Goal: Transaction & Acquisition: Purchase product/service

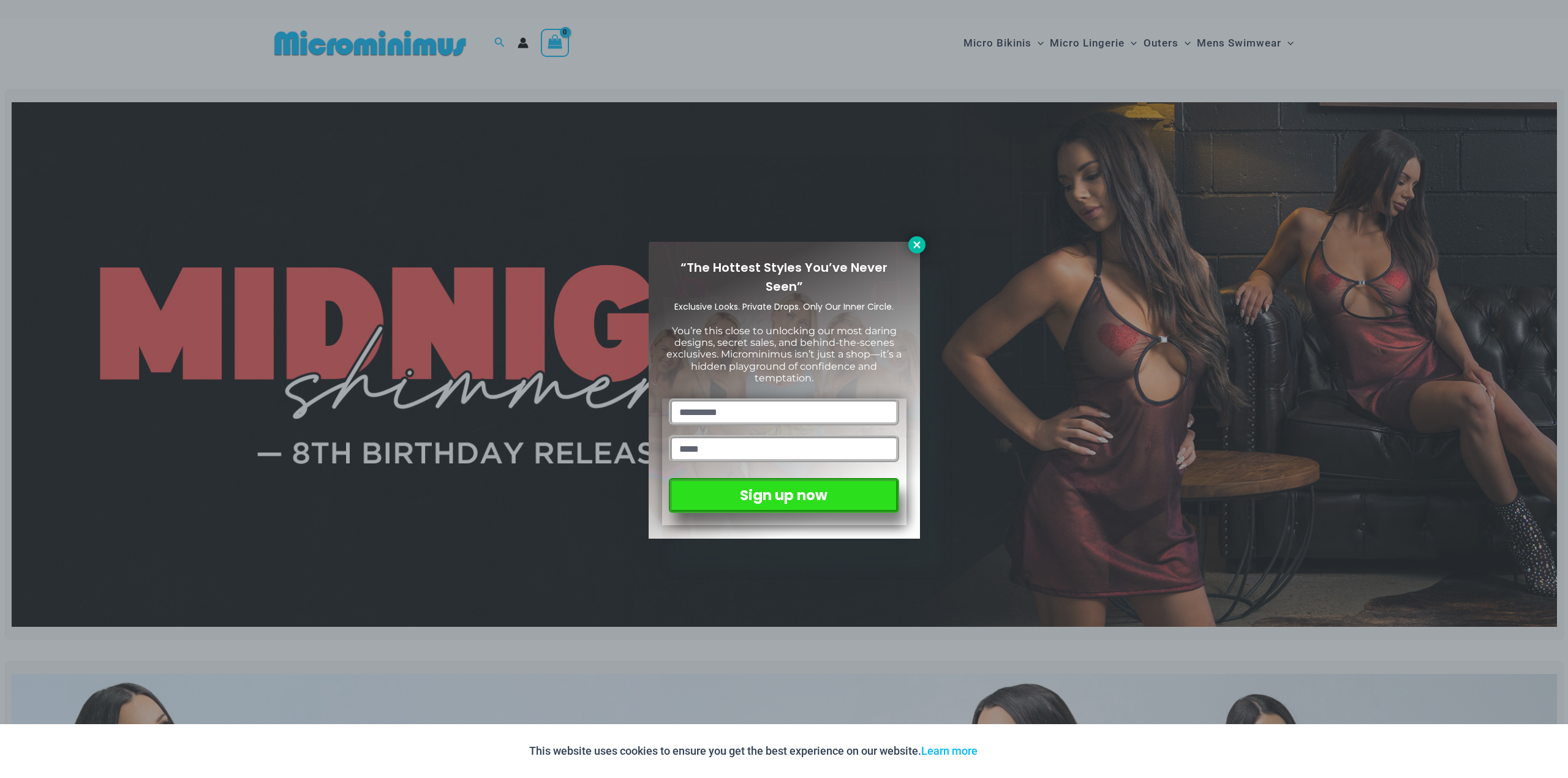
click at [911, 246] on icon at bounding box center [916, 245] width 11 height 11
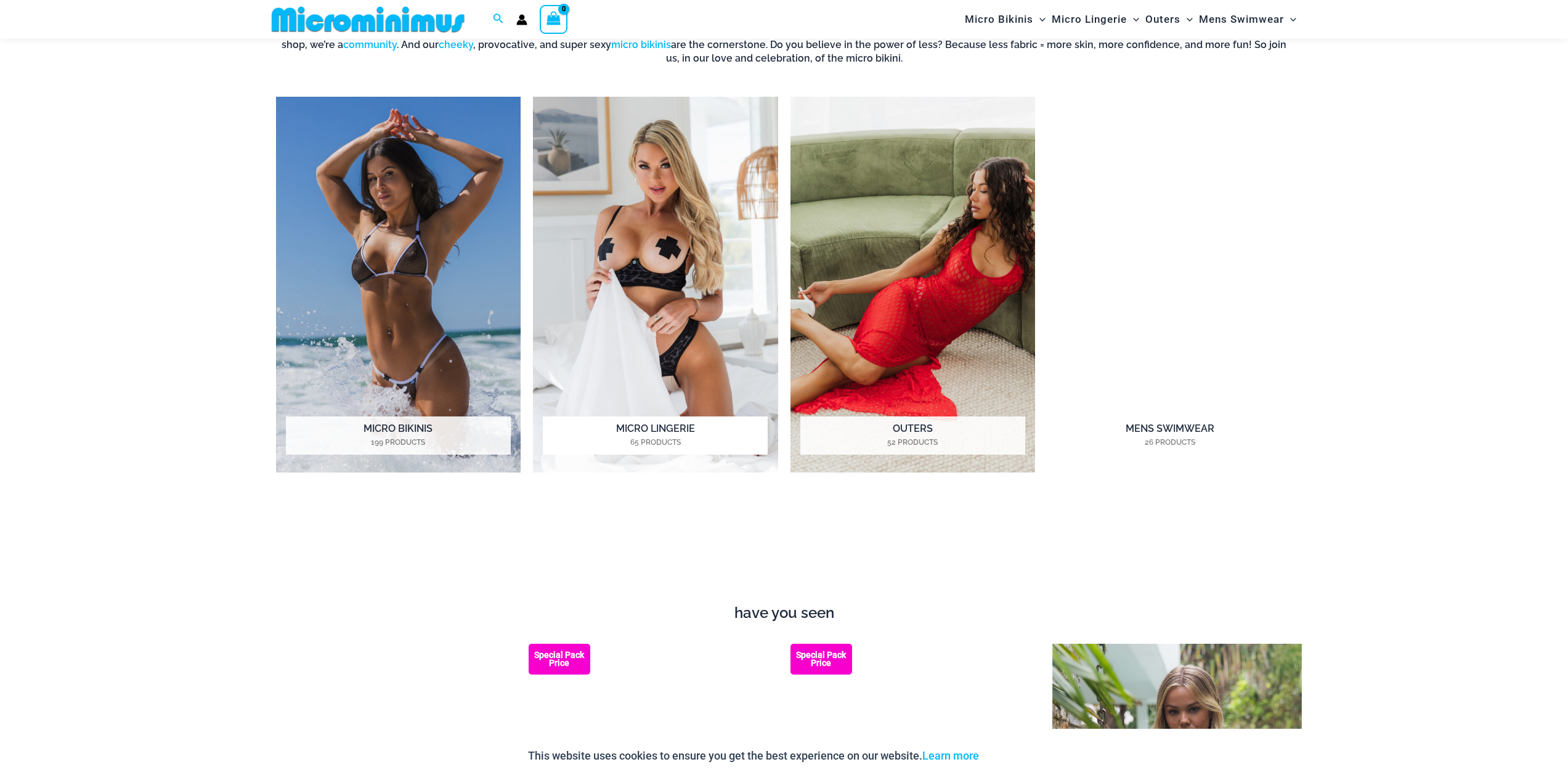
scroll to position [1345, 0]
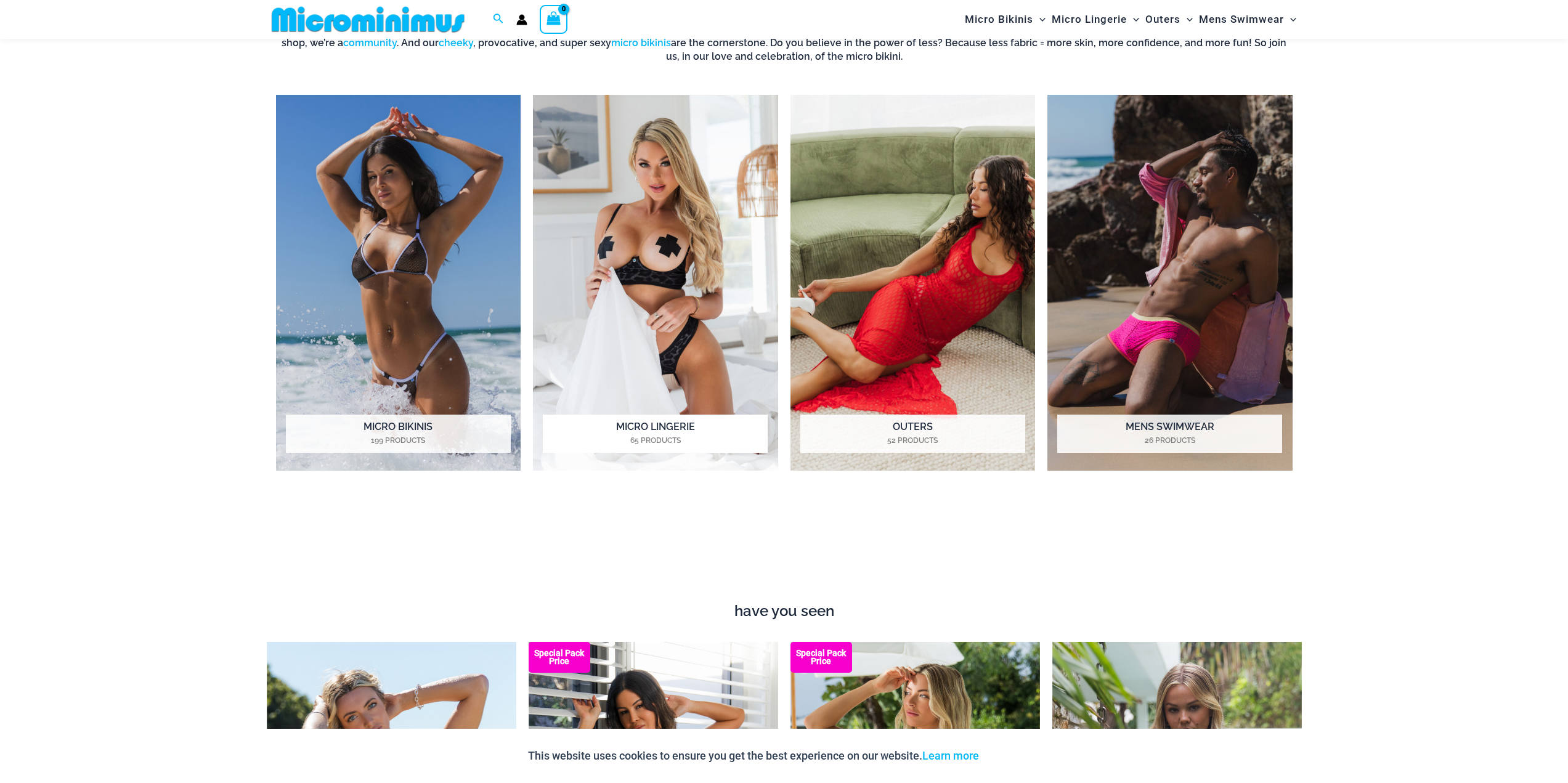
click at [637, 278] on img "Visit product category Micro Lingerie" at bounding box center [655, 283] width 245 height 377
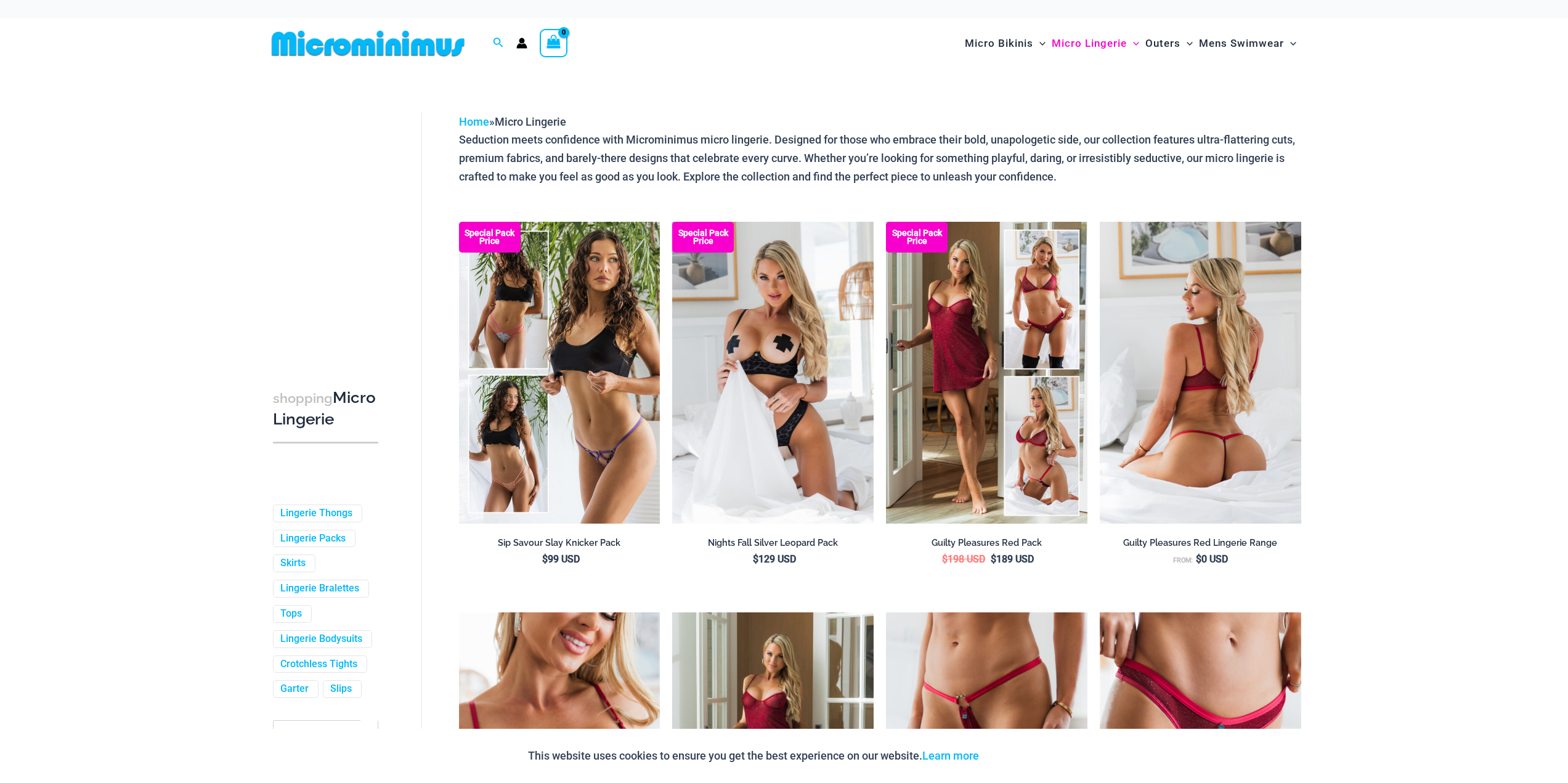
click at [1209, 312] on img at bounding box center [1201, 373] width 201 height 302
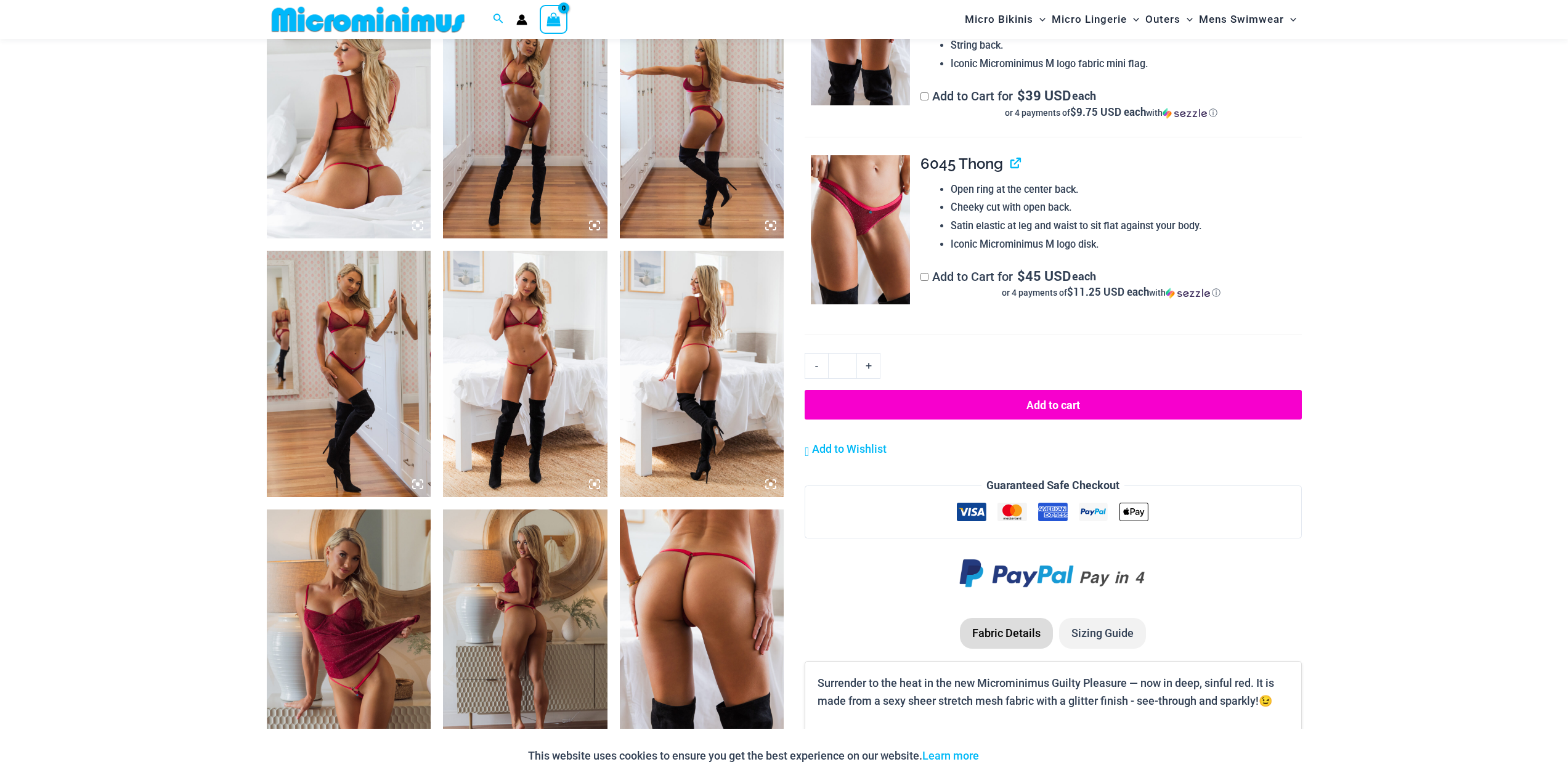
scroll to position [913, 0]
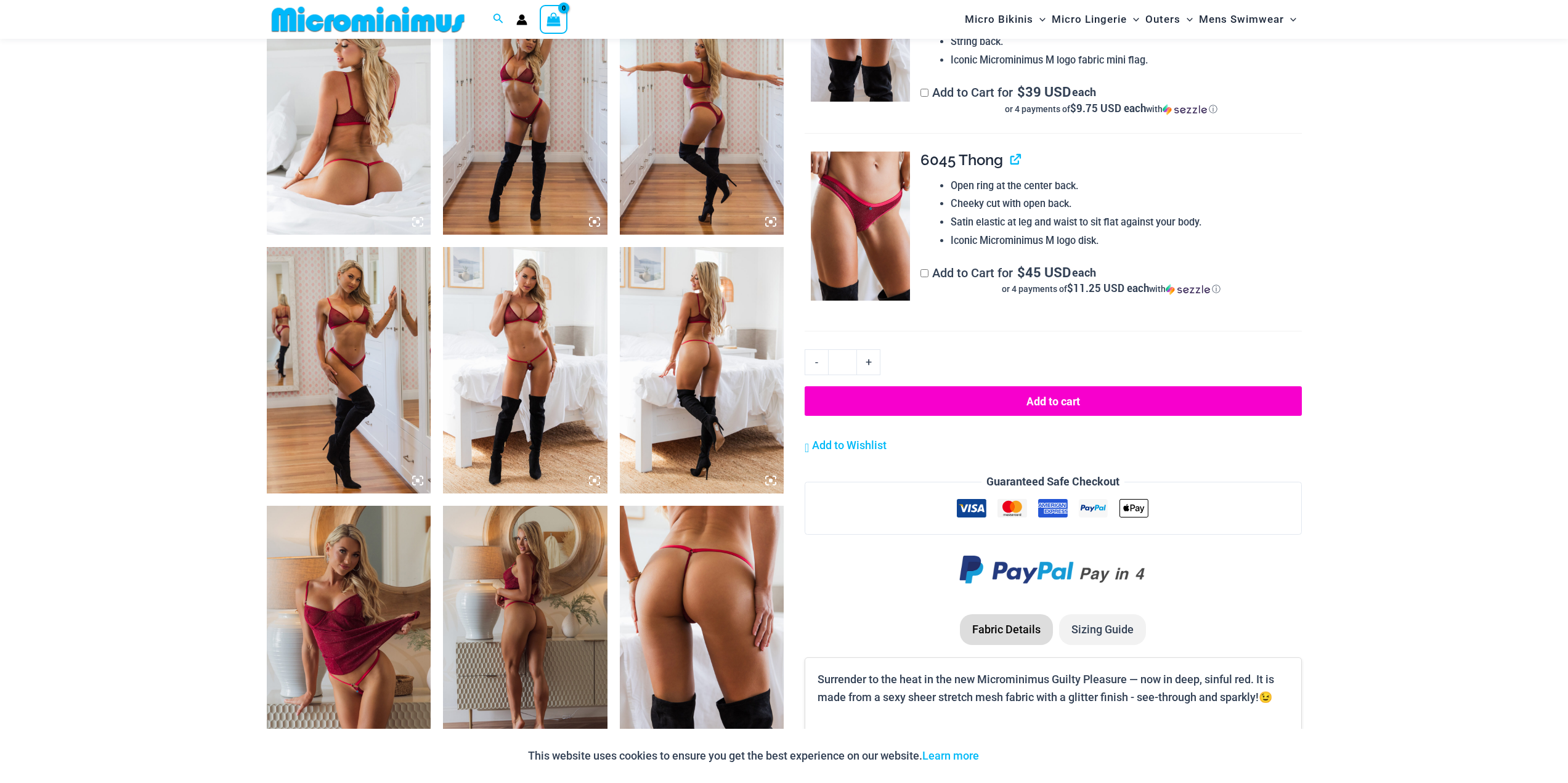
click at [514, 354] on img at bounding box center [524, 370] width 164 height 246
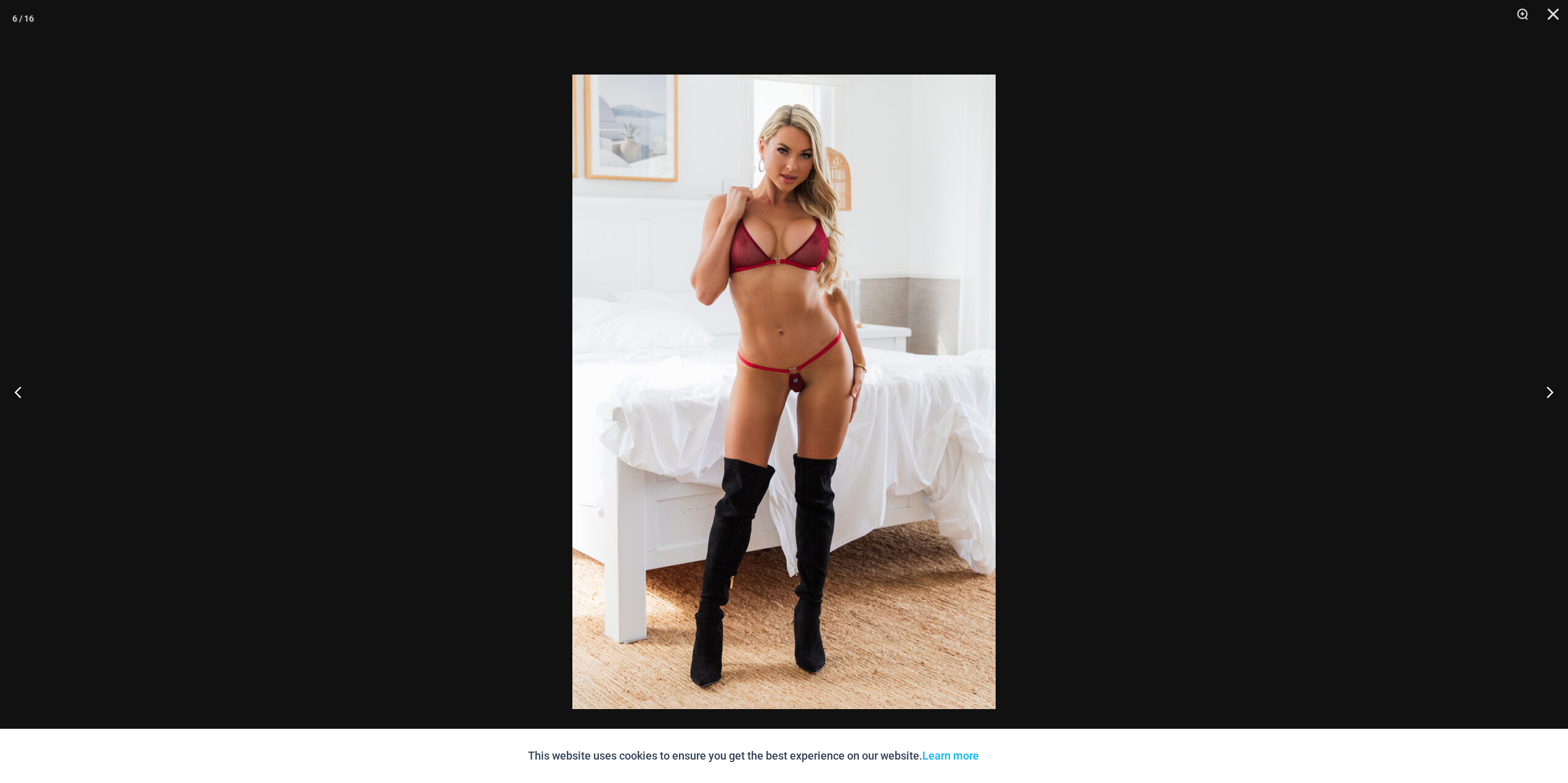
click at [790, 409] on img at bounding box center [784, 392] width 424 height 634
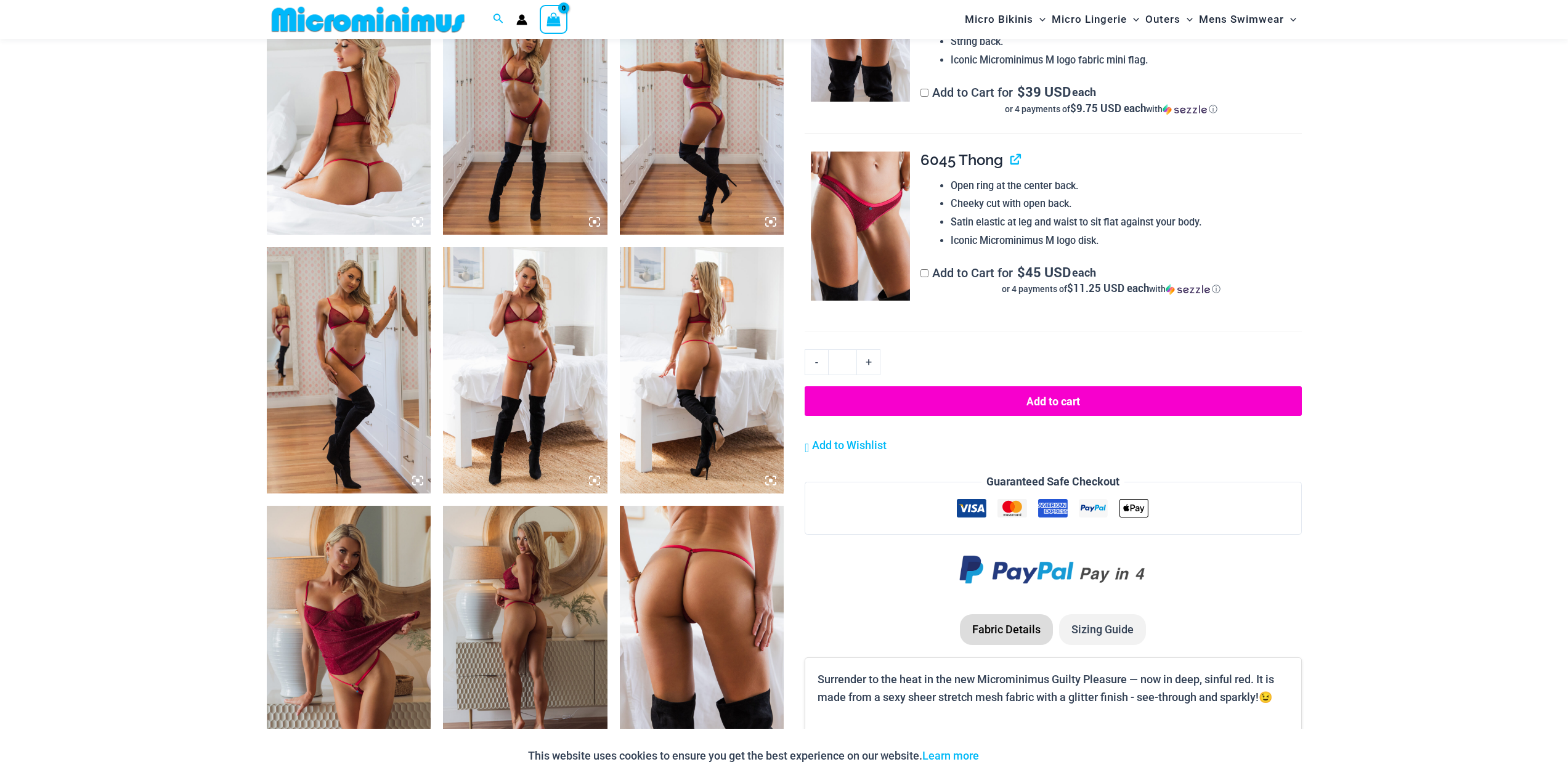
click at [679, 600] on img at bounding box center [702, 629] width 164 height 246
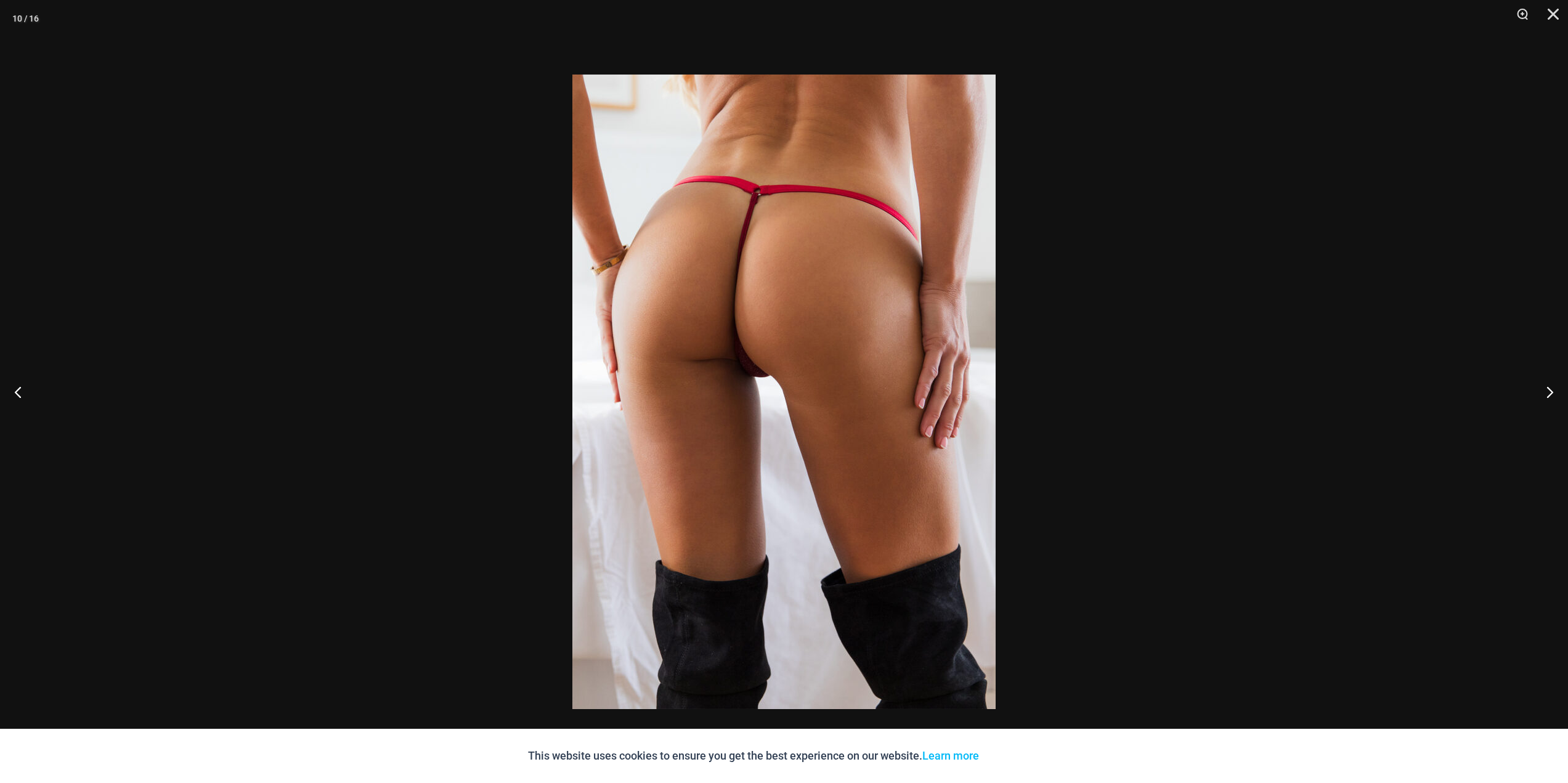
click at [890, 355] on img at bounding box center [784, 392] width 424 height 634
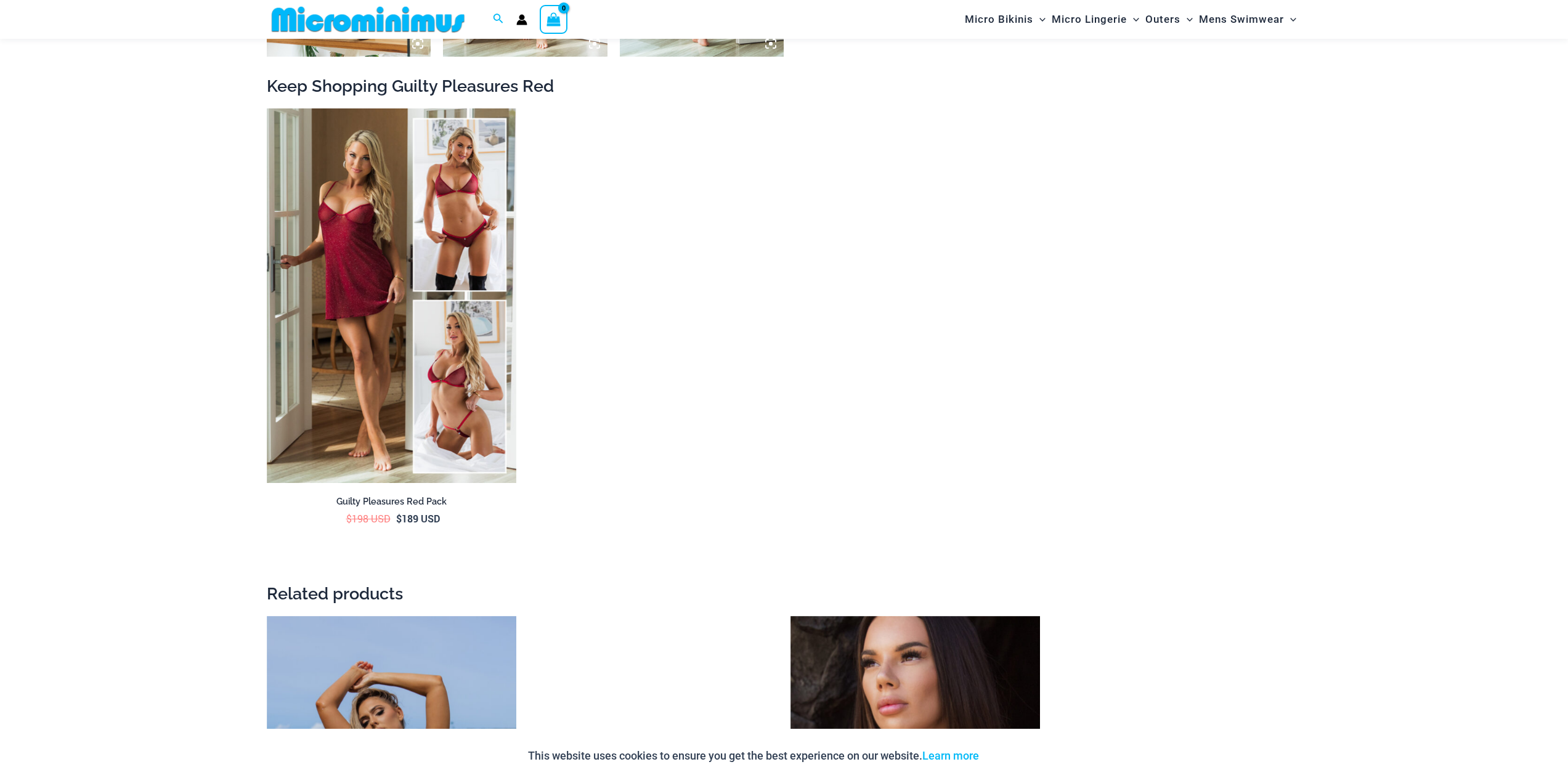
scroll to position [2453, 0]
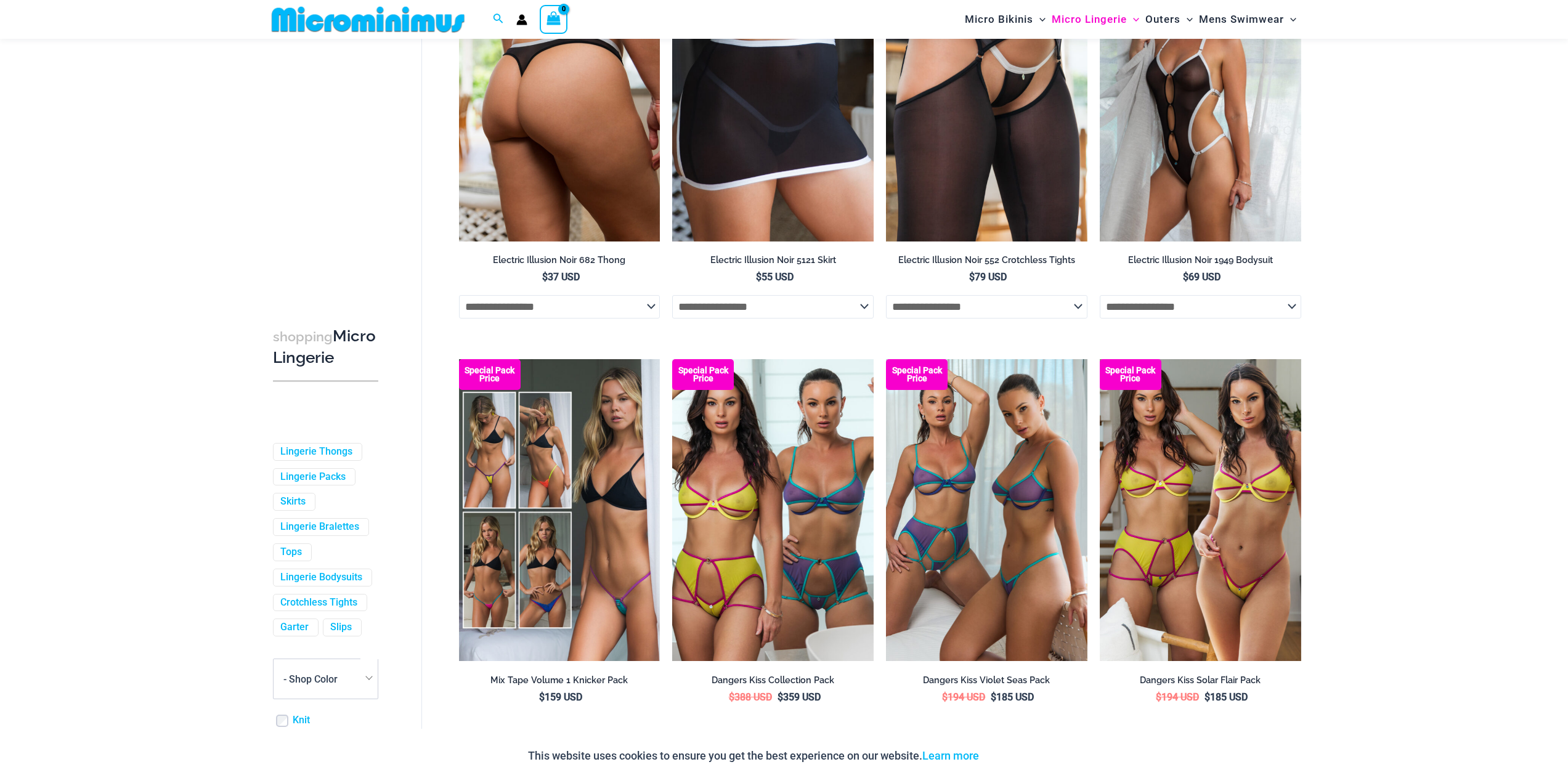
scroll to position [2825, 0]
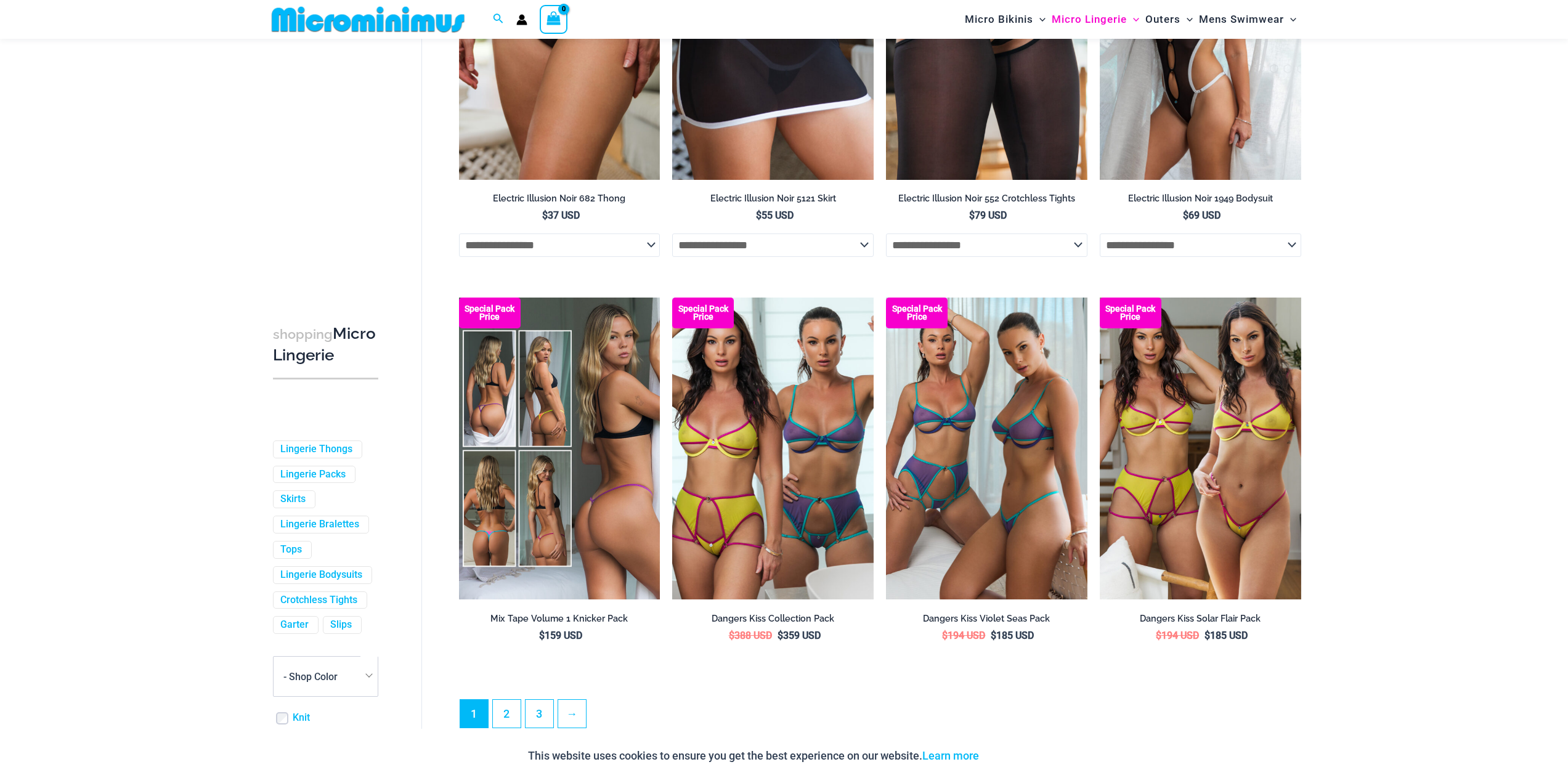
click at [545, 371] on img at bounding box center [560, 448] width 201 height 302
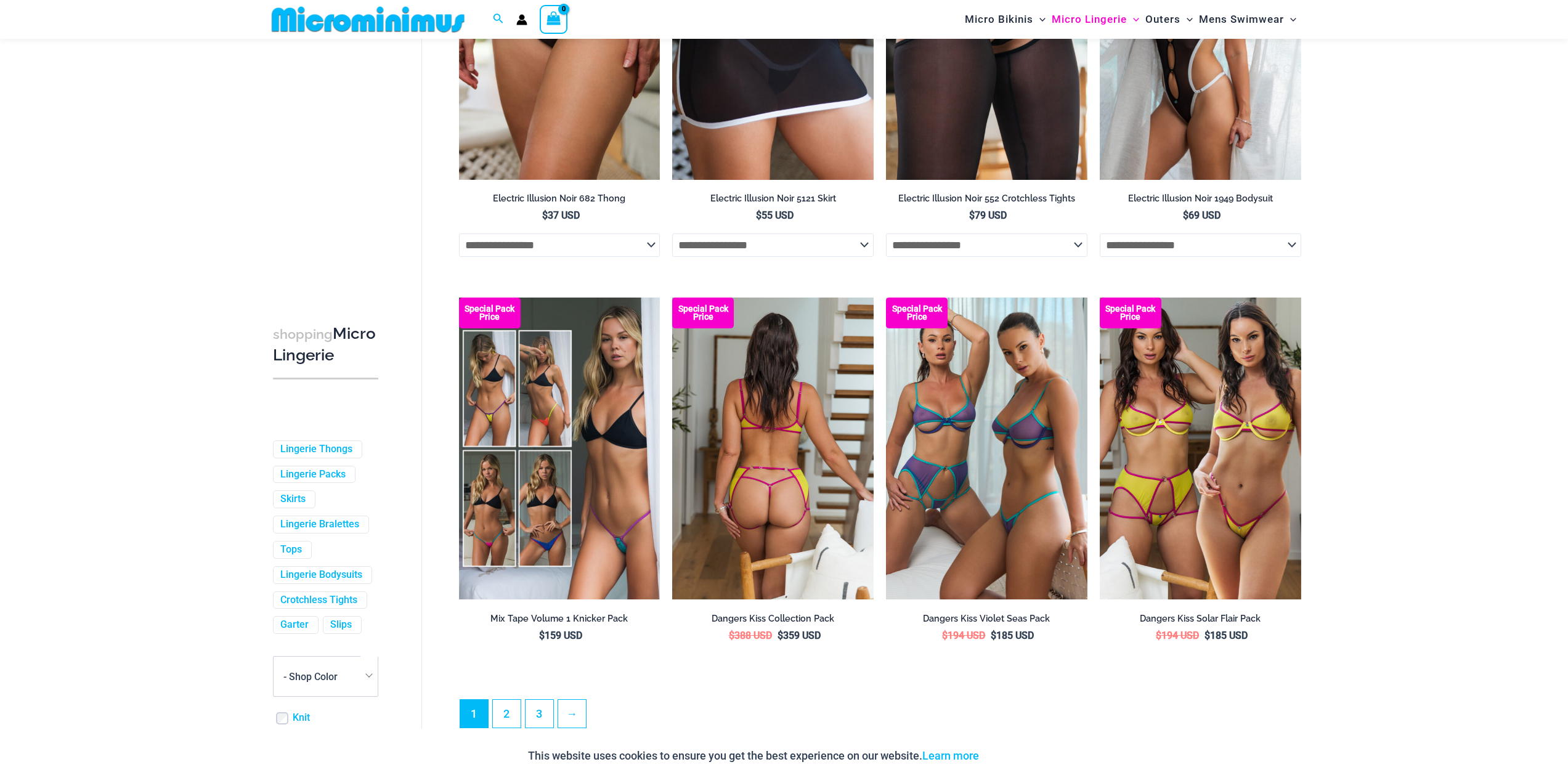
click at [770, 418] on img at bounding box center [773, 448] width 201 height 302
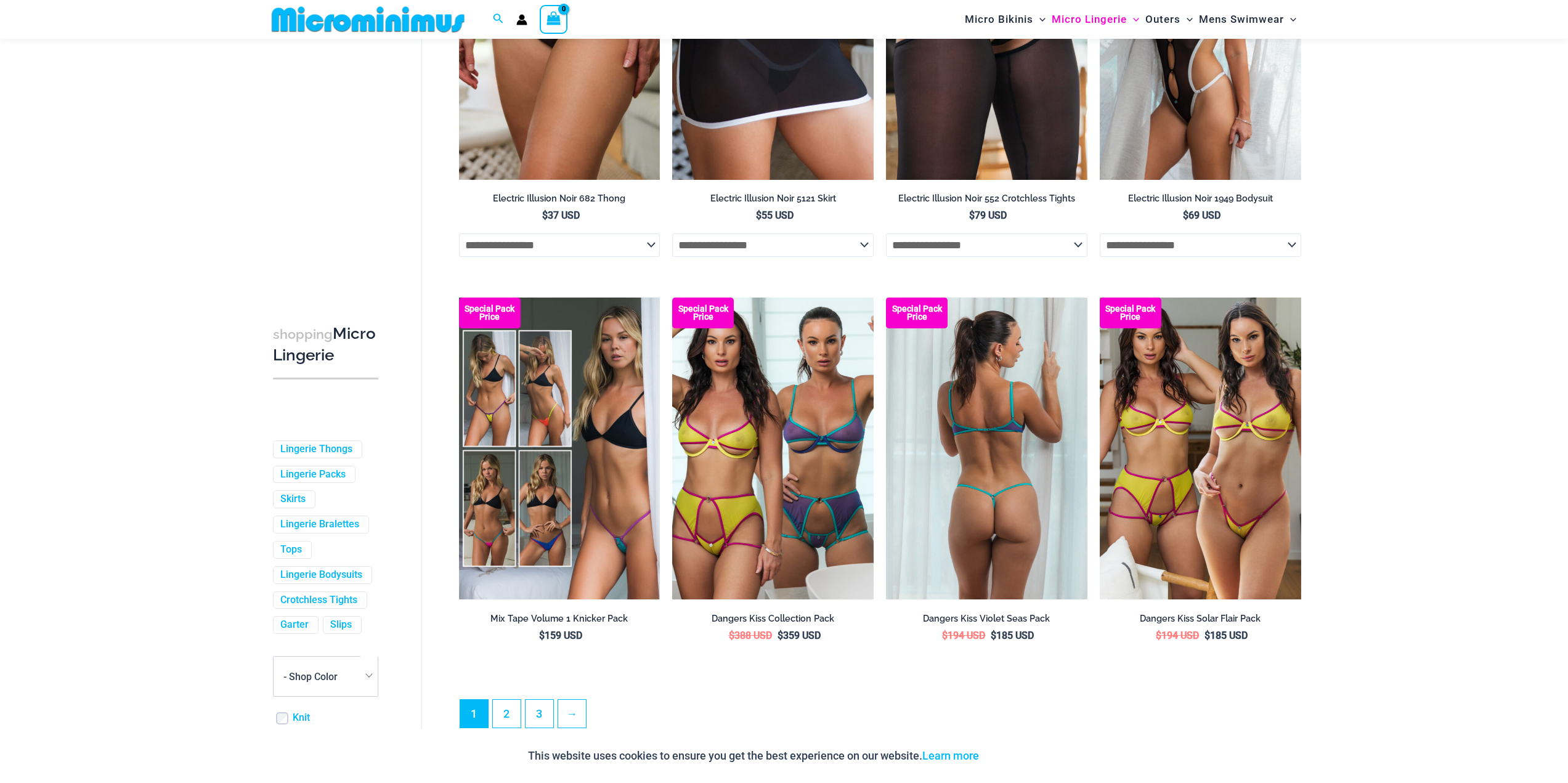
click at [1011, 400] on img at bounding box center [987, 448] width 201 height 302
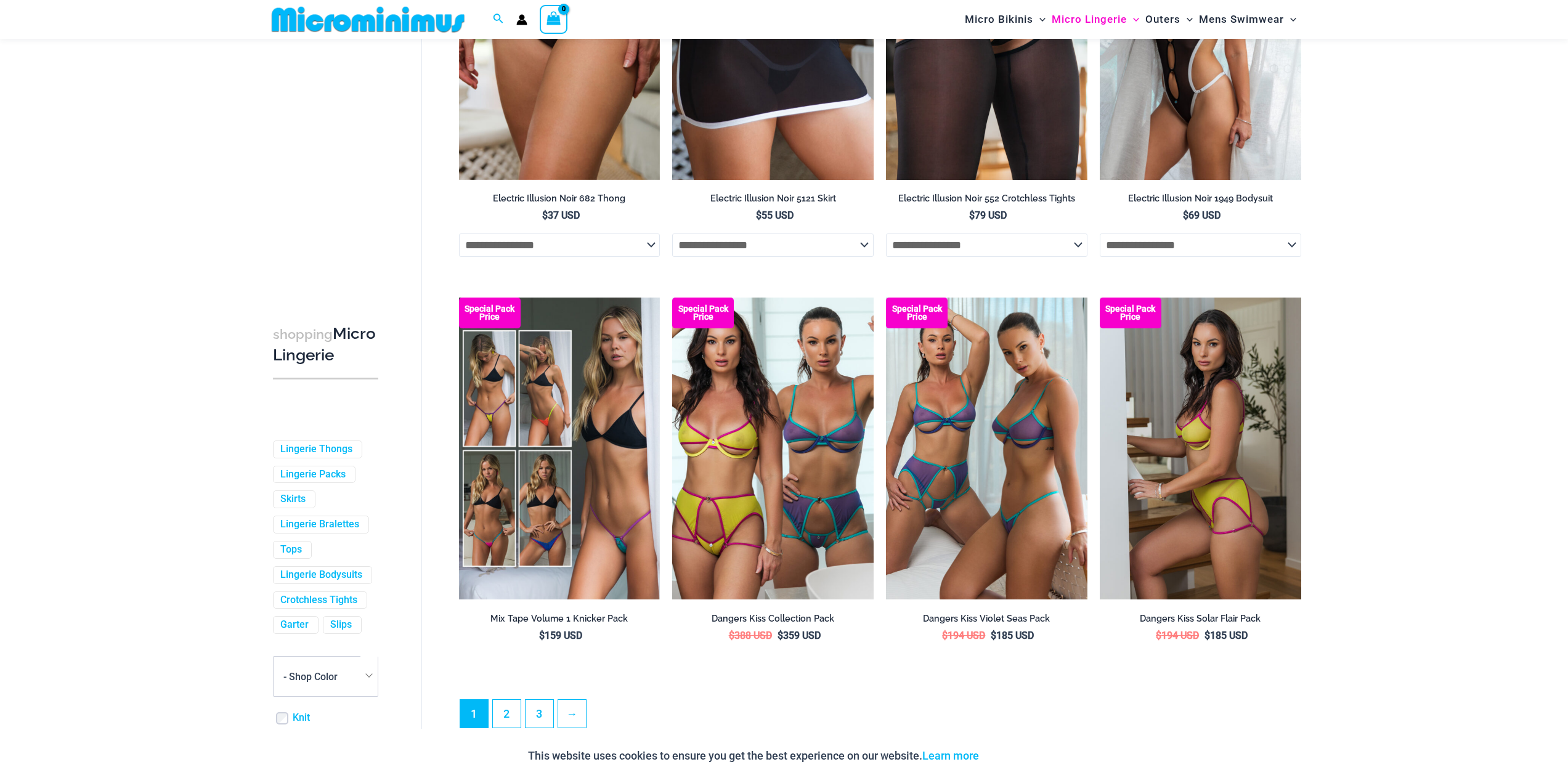
click at [1192, 432] on img at bounding box center [1201, 448] width 201 height 302
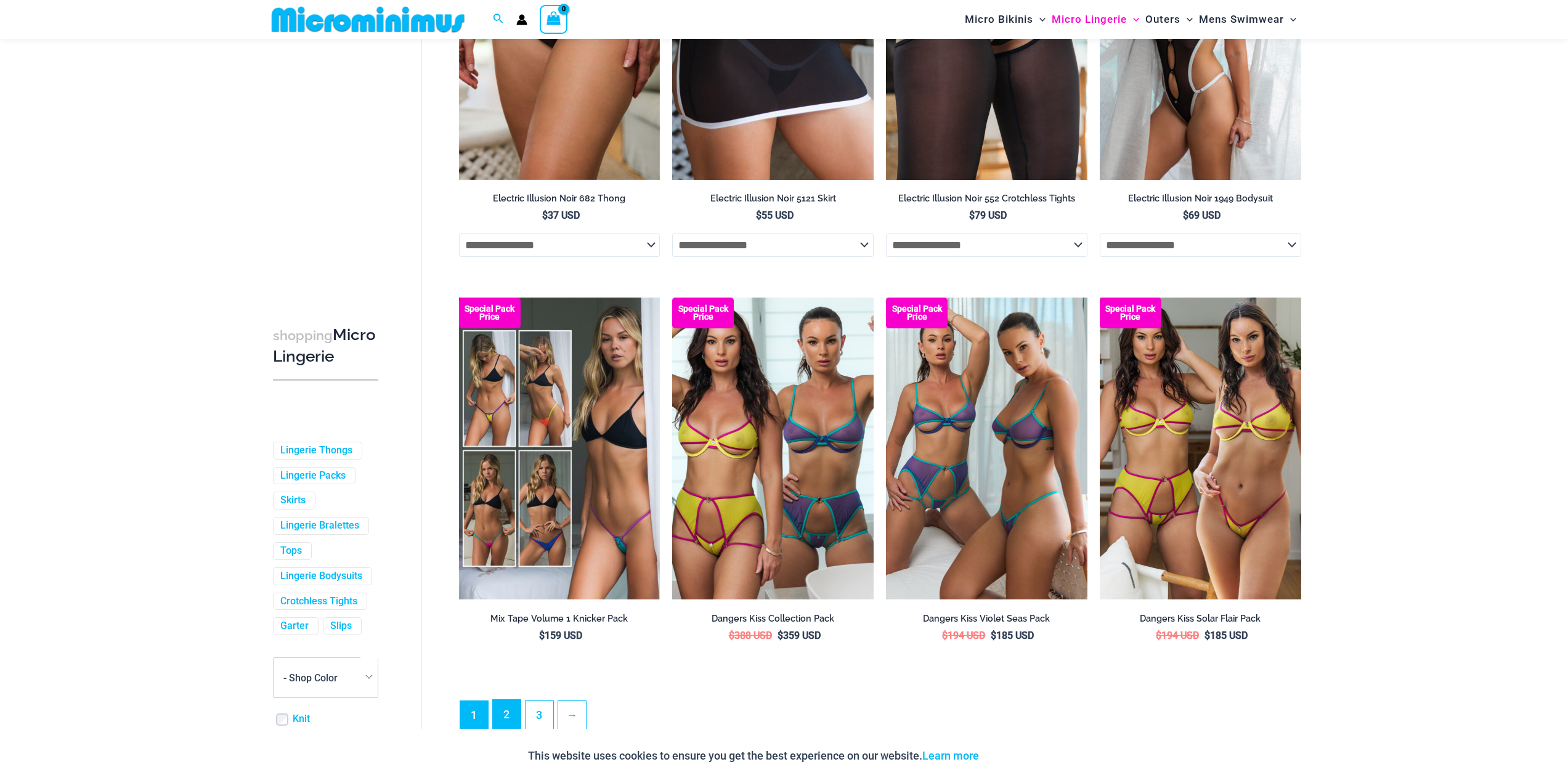
click at [504, 700] on link "2" at bounding box center [507, 714] width 28 height 29
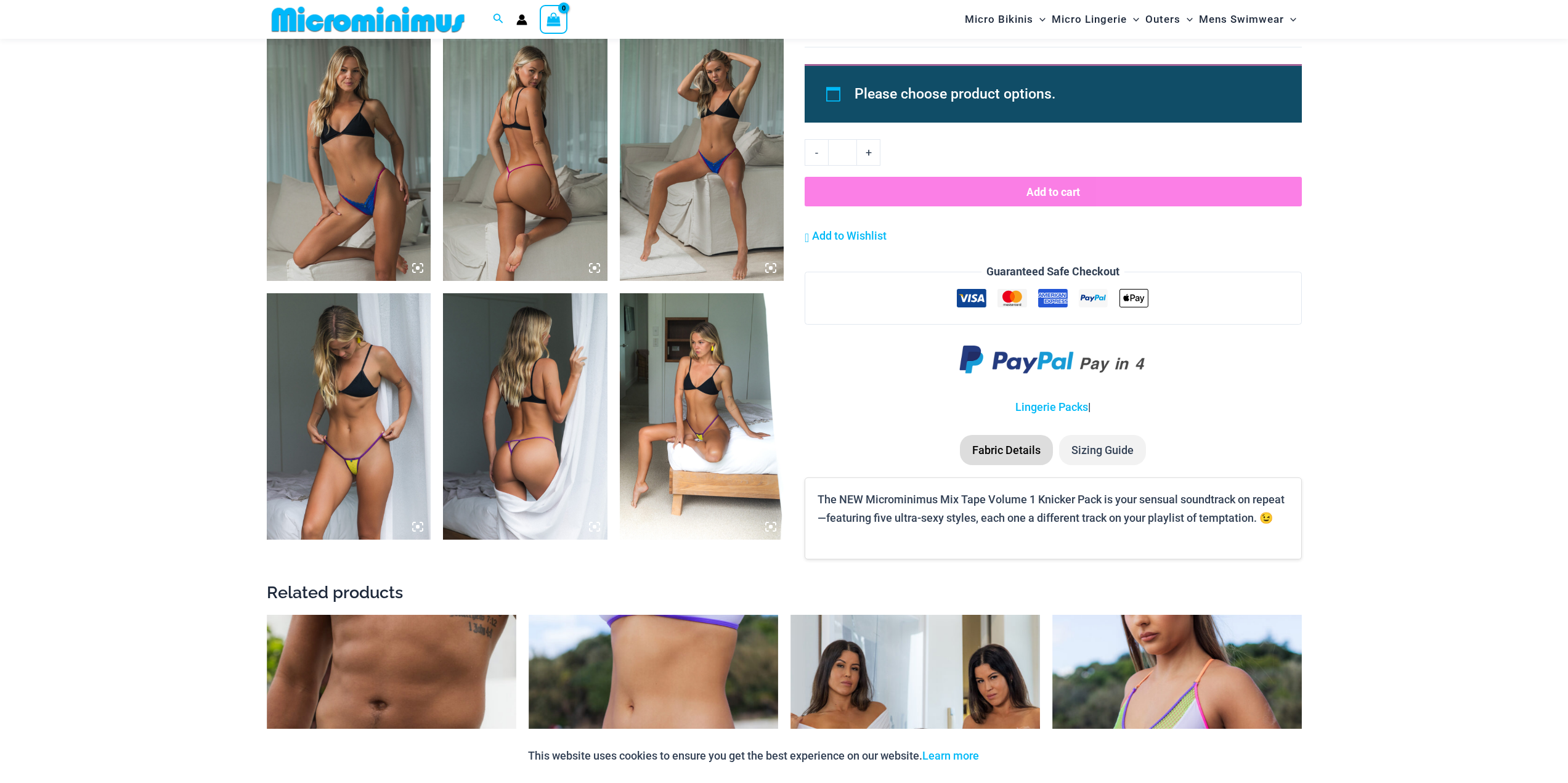
scroll to position [1715, 0]
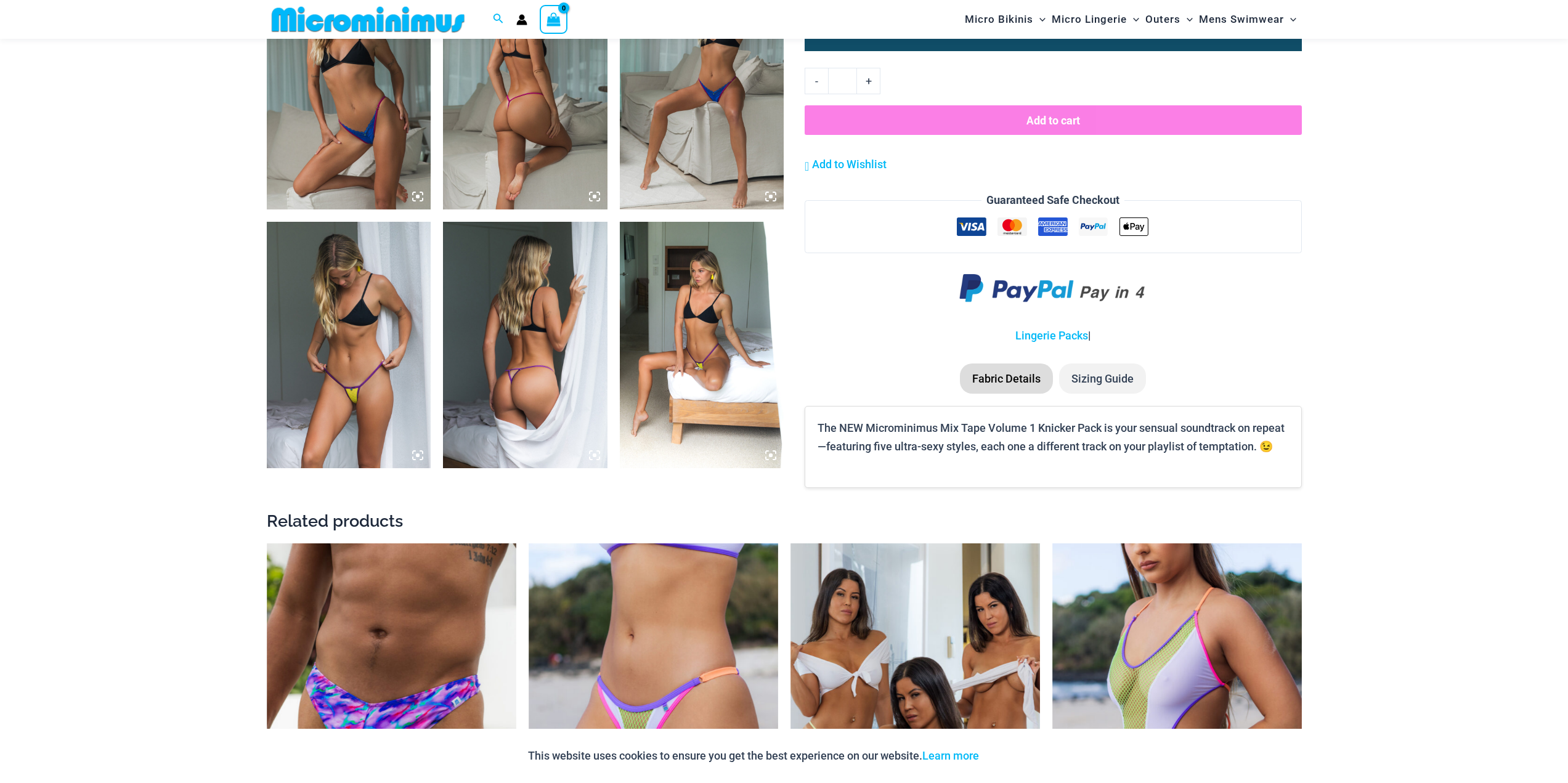
click at [392, 416] on img at bounding box center [348, 345] width 164 height 246
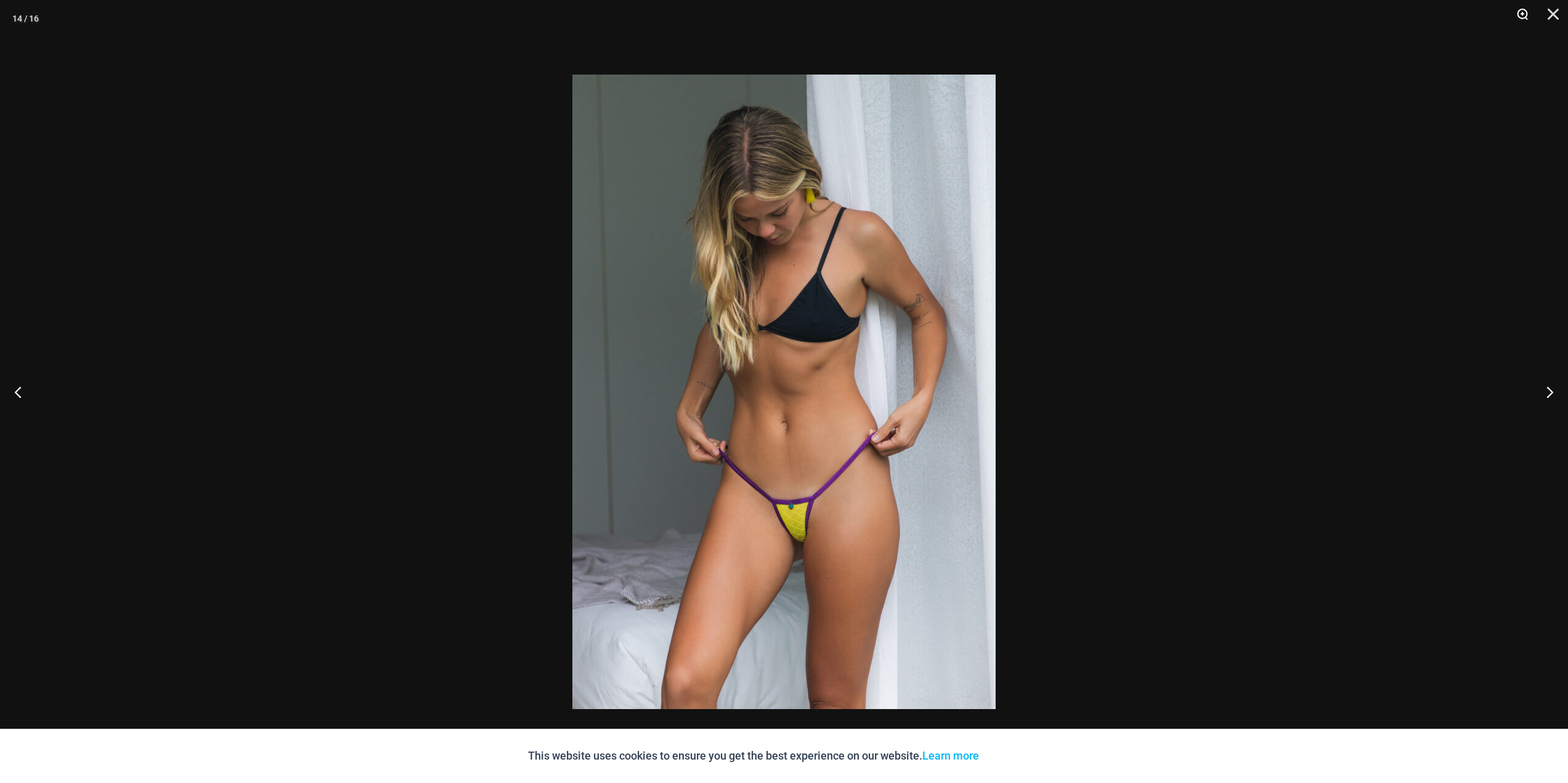
click at [1521, 13] on button "Zoom" at bounding box center [1518, 18] width 31 height 37
click at [1522, 14] on button "Zoom" at bounding box center [1518, 18] width 31 height 37
click at [1518, 12] on button "Zoom" at bounding box center [1518, 18] width 31 height 37
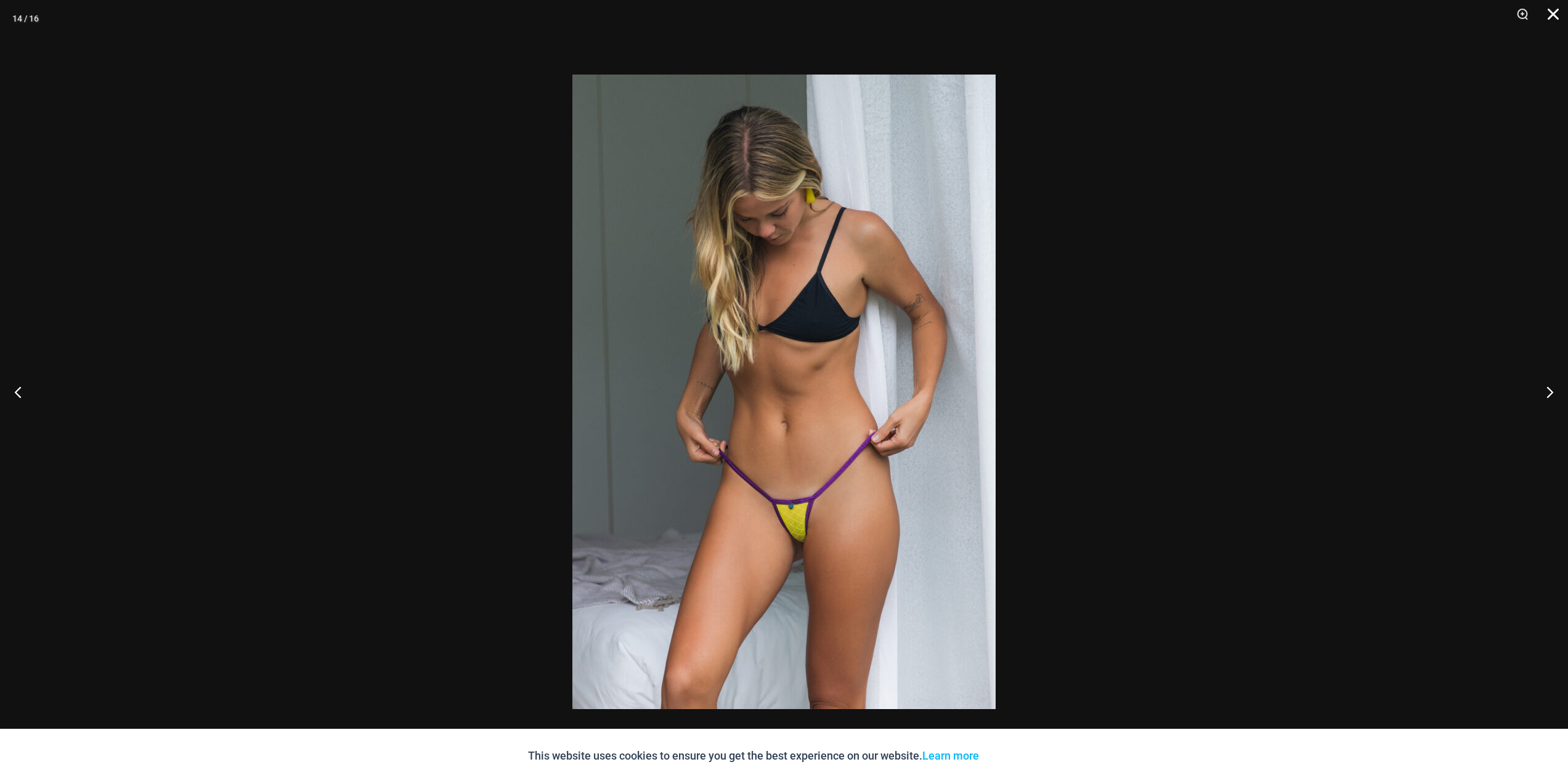
click at [1553, 17] on button "Close" at bounding box center [1548, 18] width 31 height 37
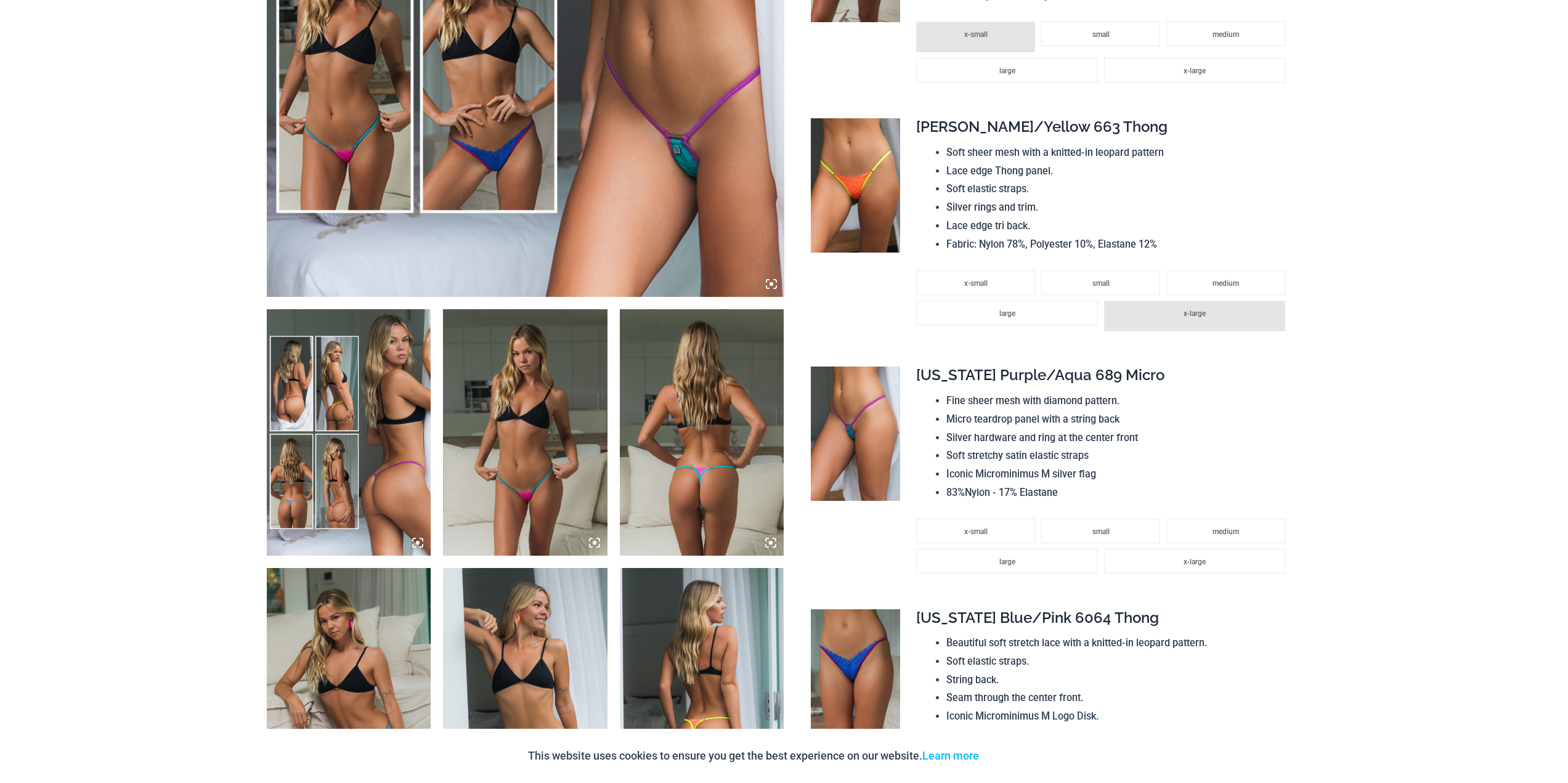
scroll to position [0, 0]
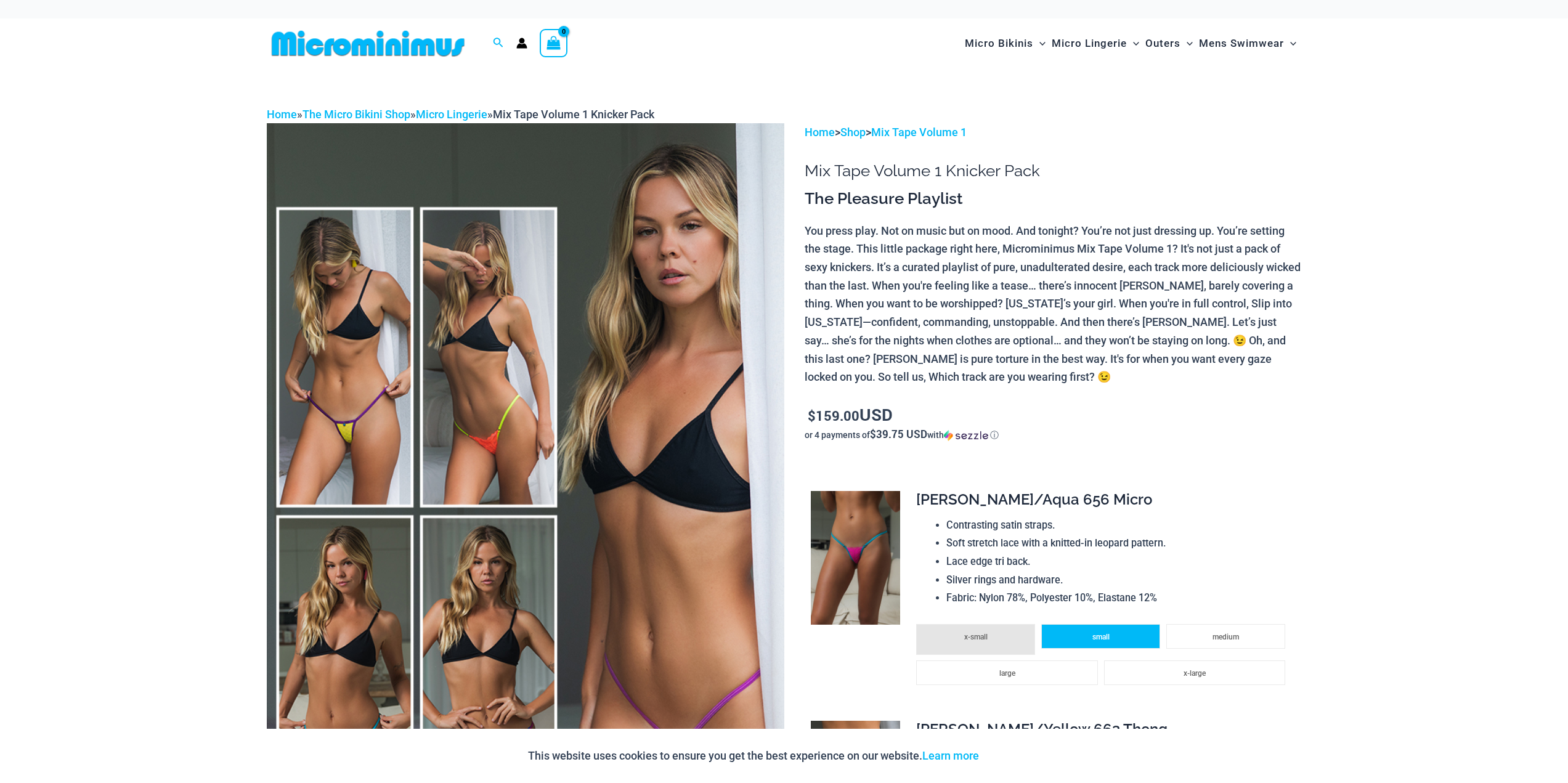
click at [1115, 628] on li "small" at bounding box center [1101, 637] width 119 height 25
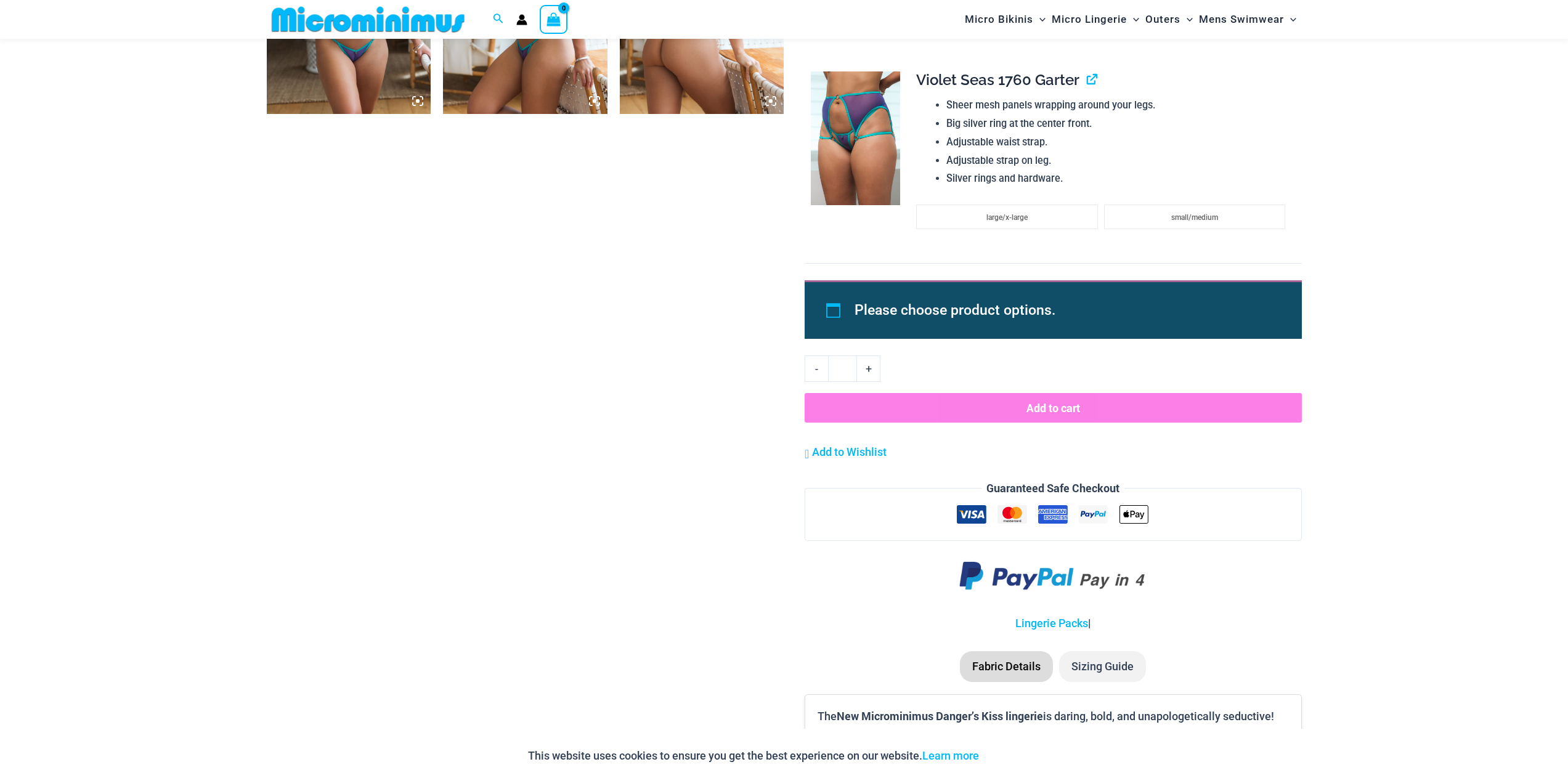
scroll to position [2086, 0]
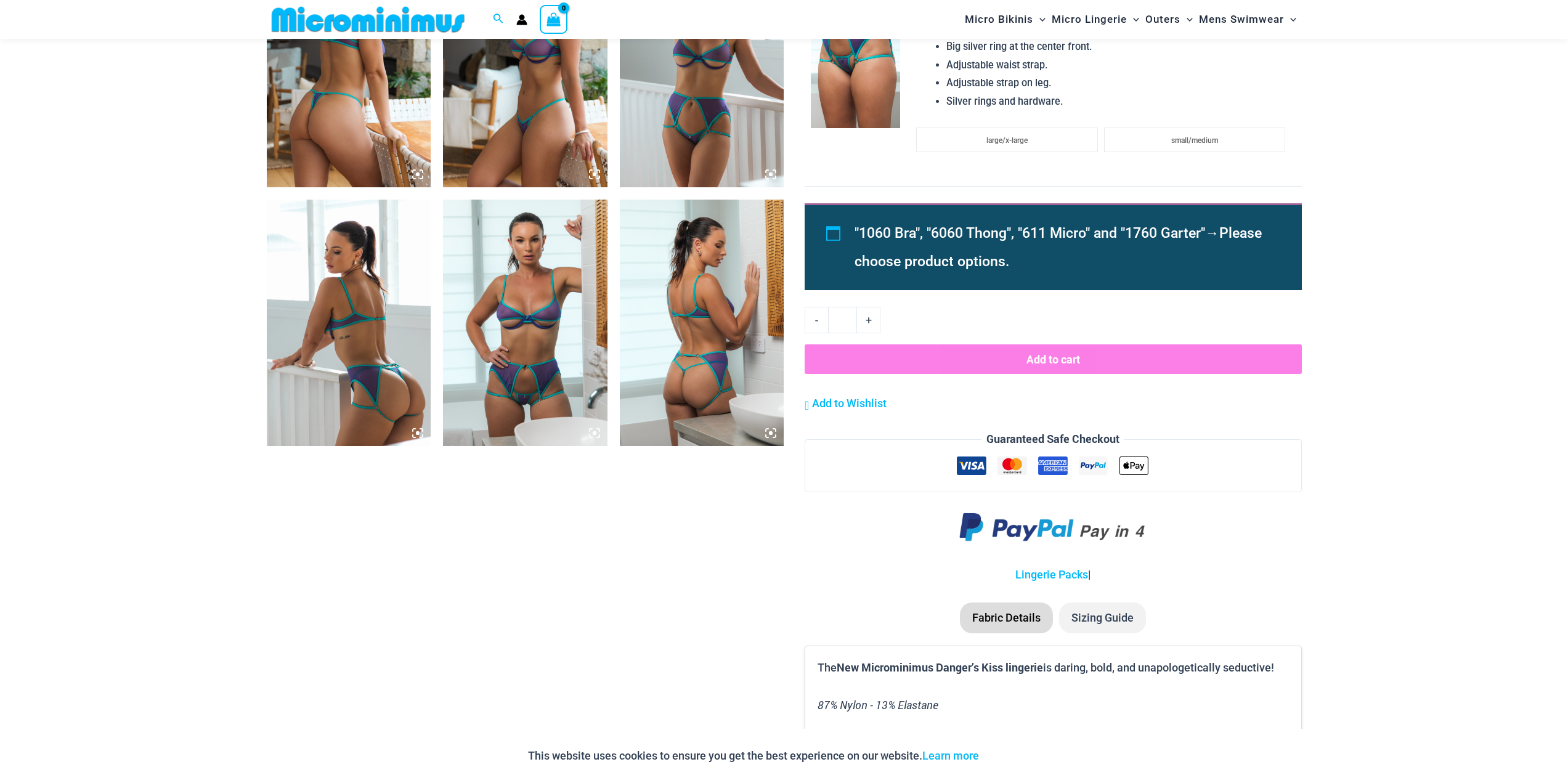
scroll to position [1222, 0]
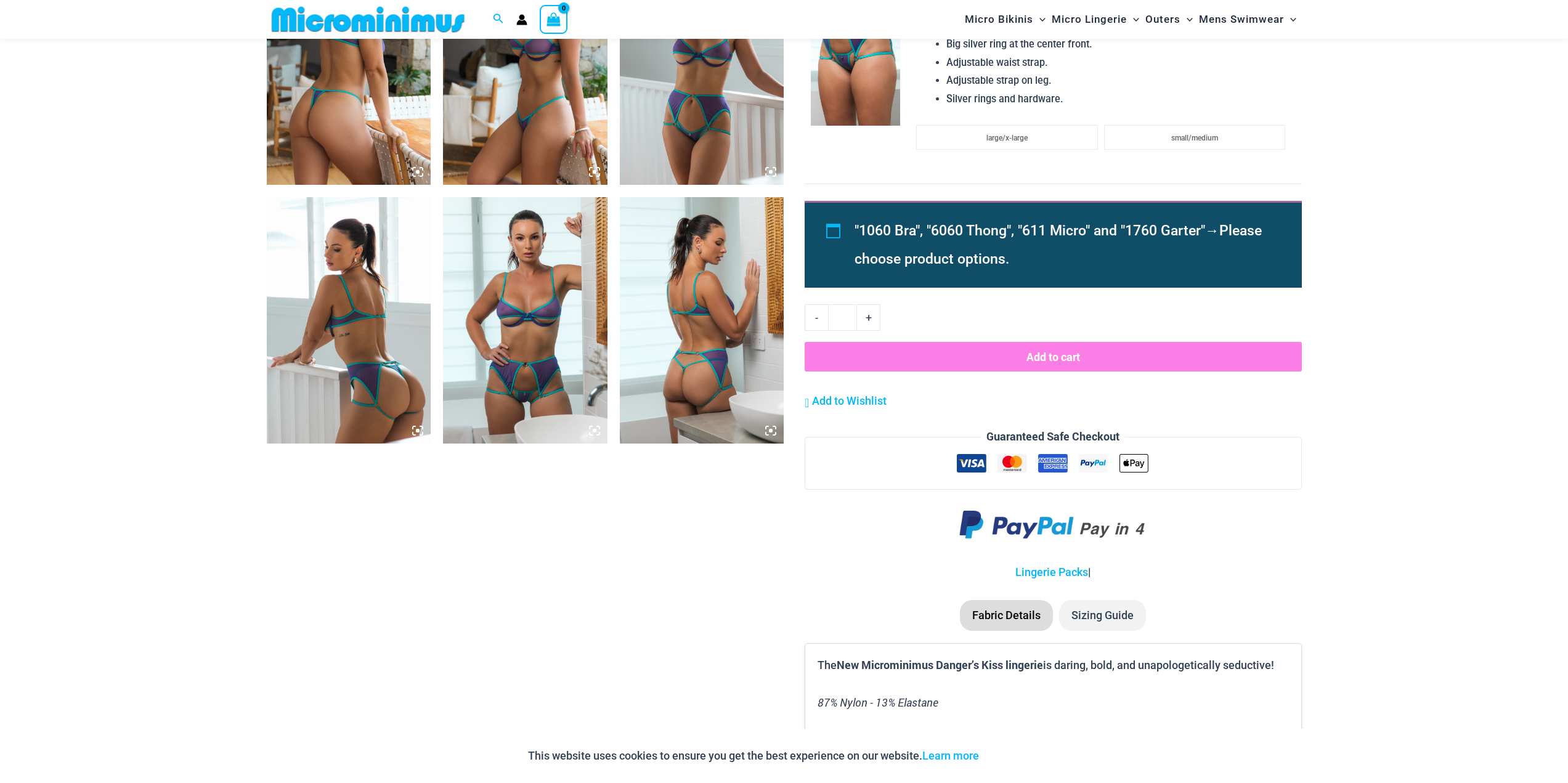
click at [492, 304] on img at bounding box center [524, 320] width 164 height 246
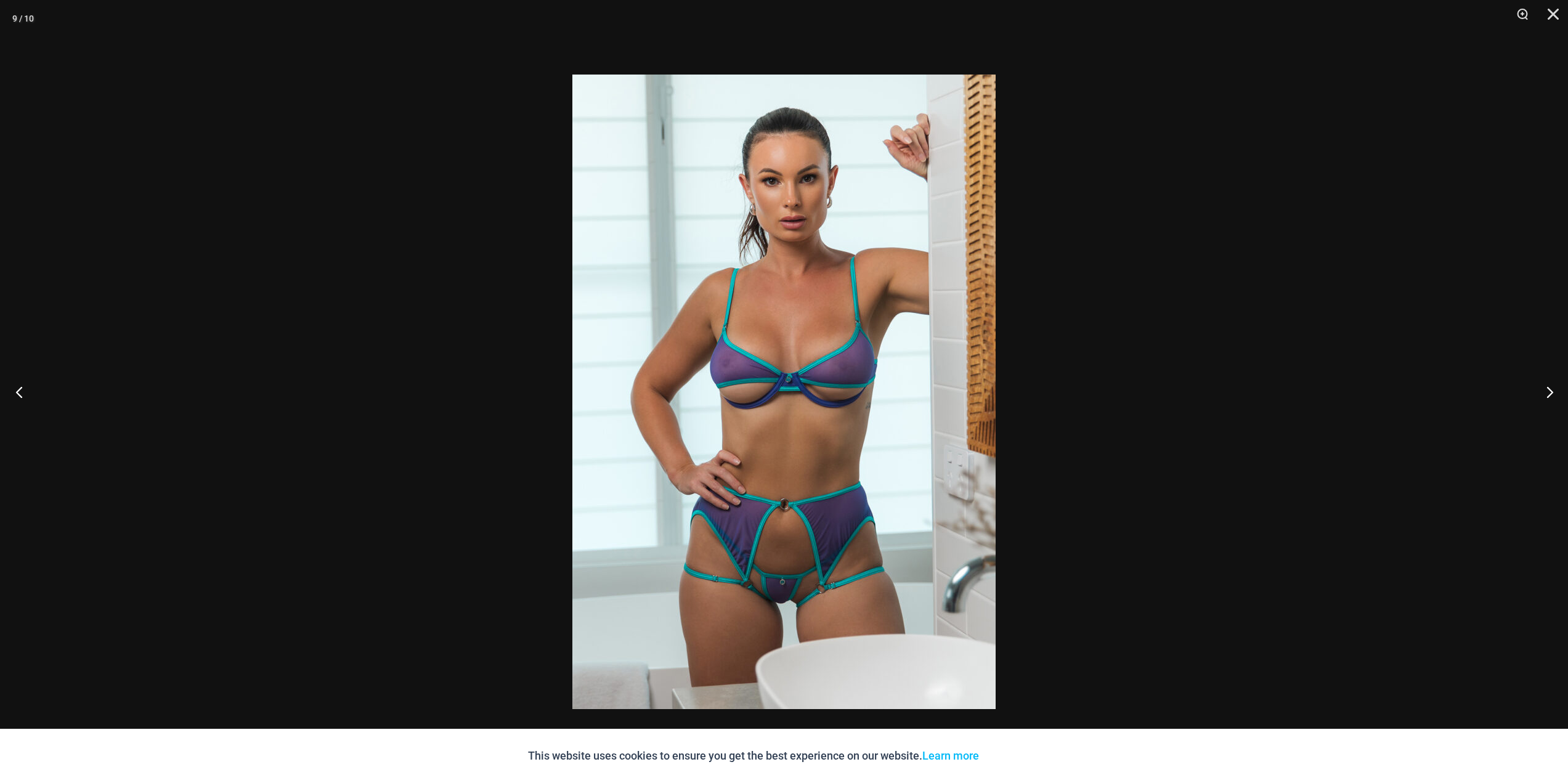
click at [13, 392] on button "Previous" at bounding box center [23, 392] width 46 height 62
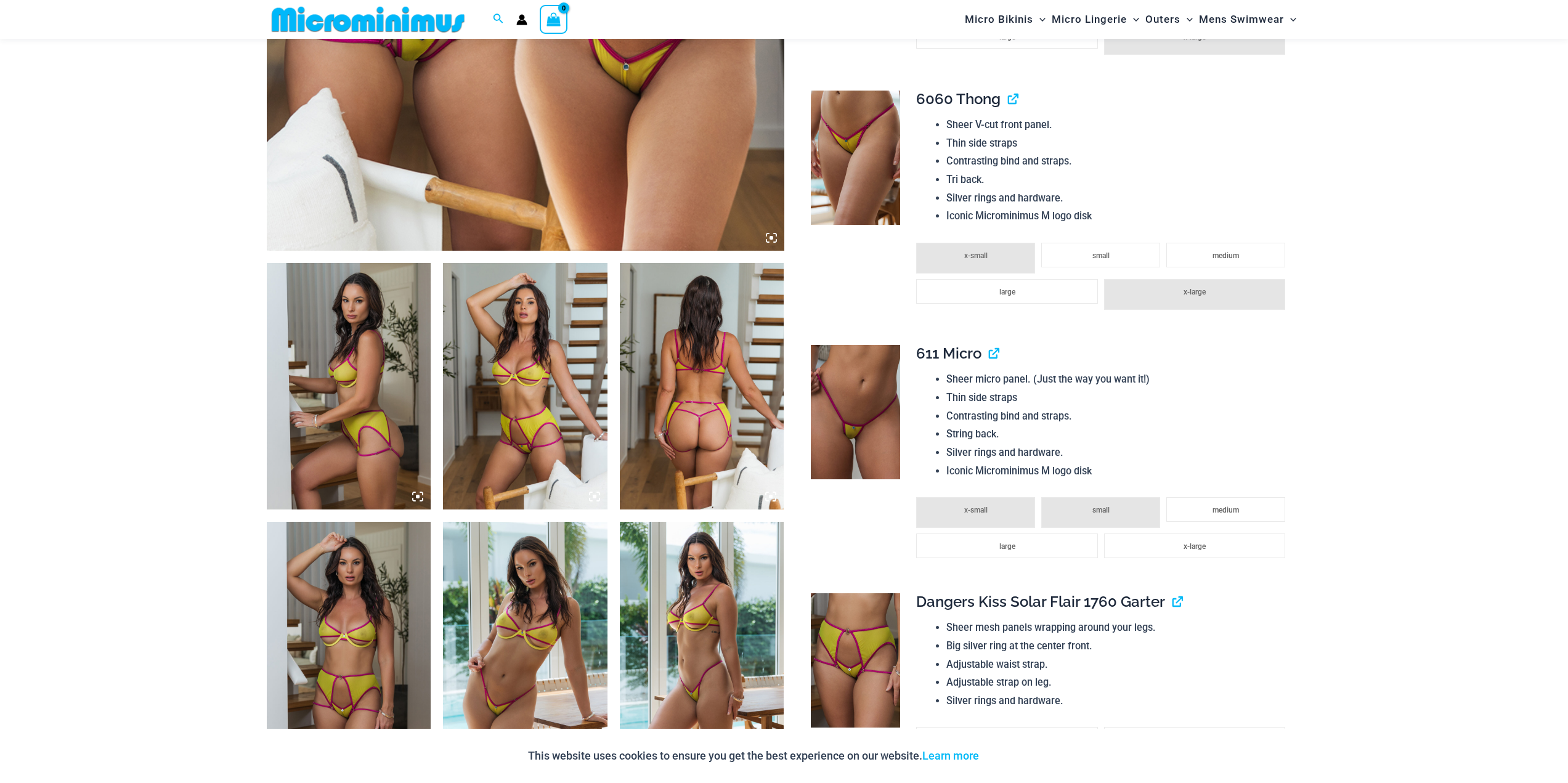
scroll to position [913, 0]
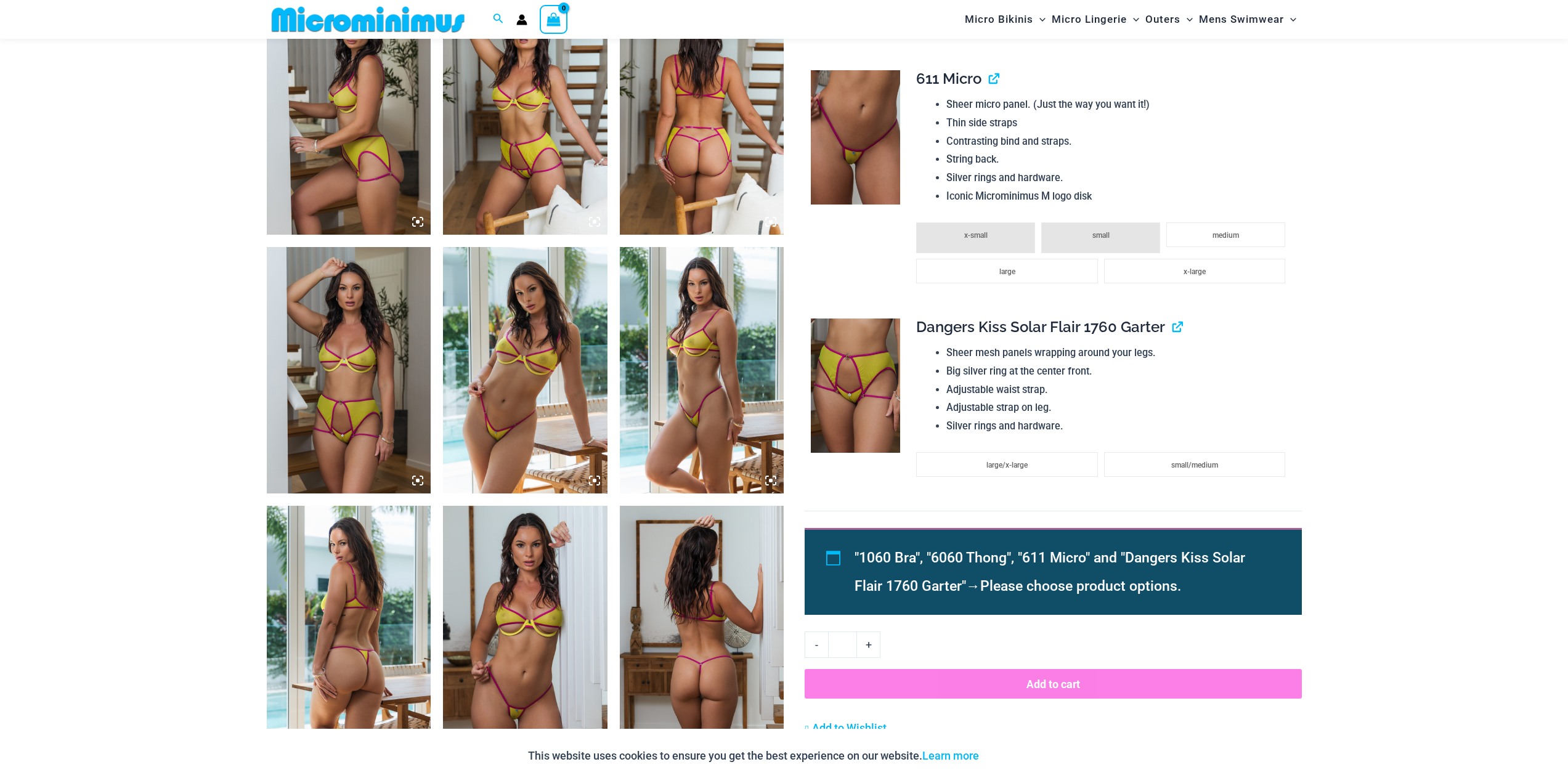
click at [692, 573] on img at bounding box center [702, 629] width 164 height 246
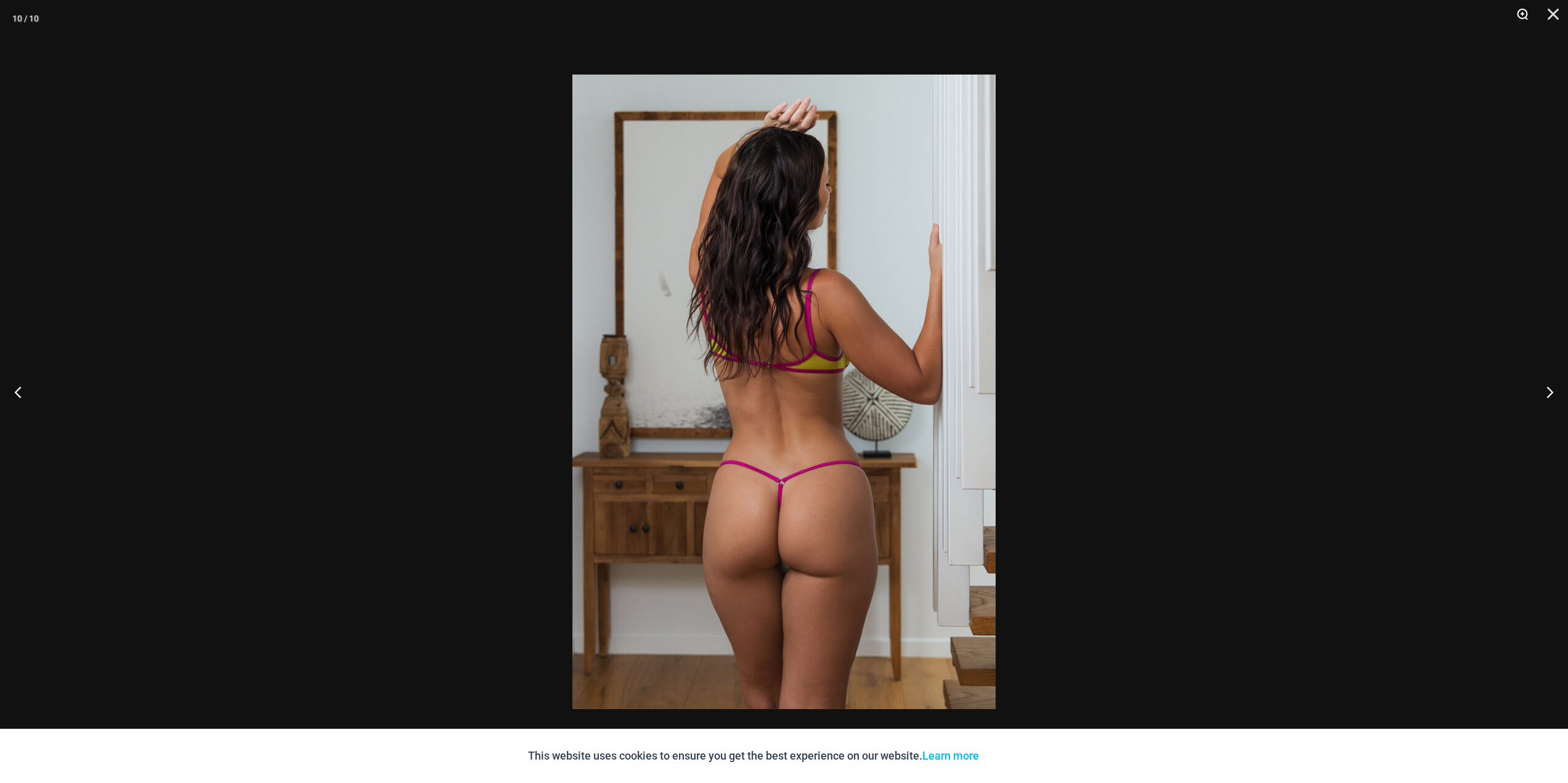
click at [1522, 12] on button "Zoom" at bounding box center [1518, 18] width 31 height 37
click at [1549, 15] on button "Close" at bounding box center [1548, 18] width 31 height 37
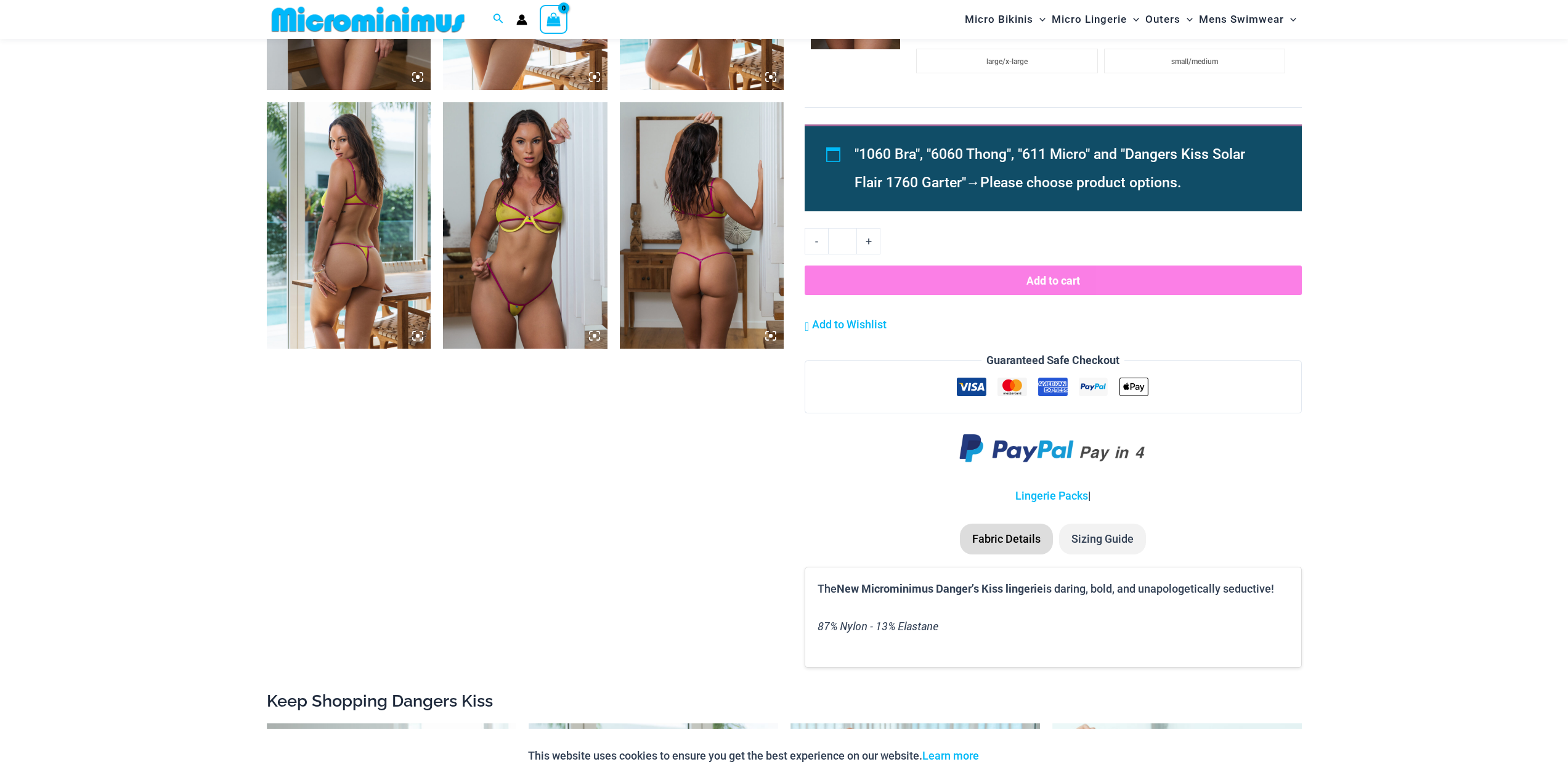
scroll to position [1344, 0]
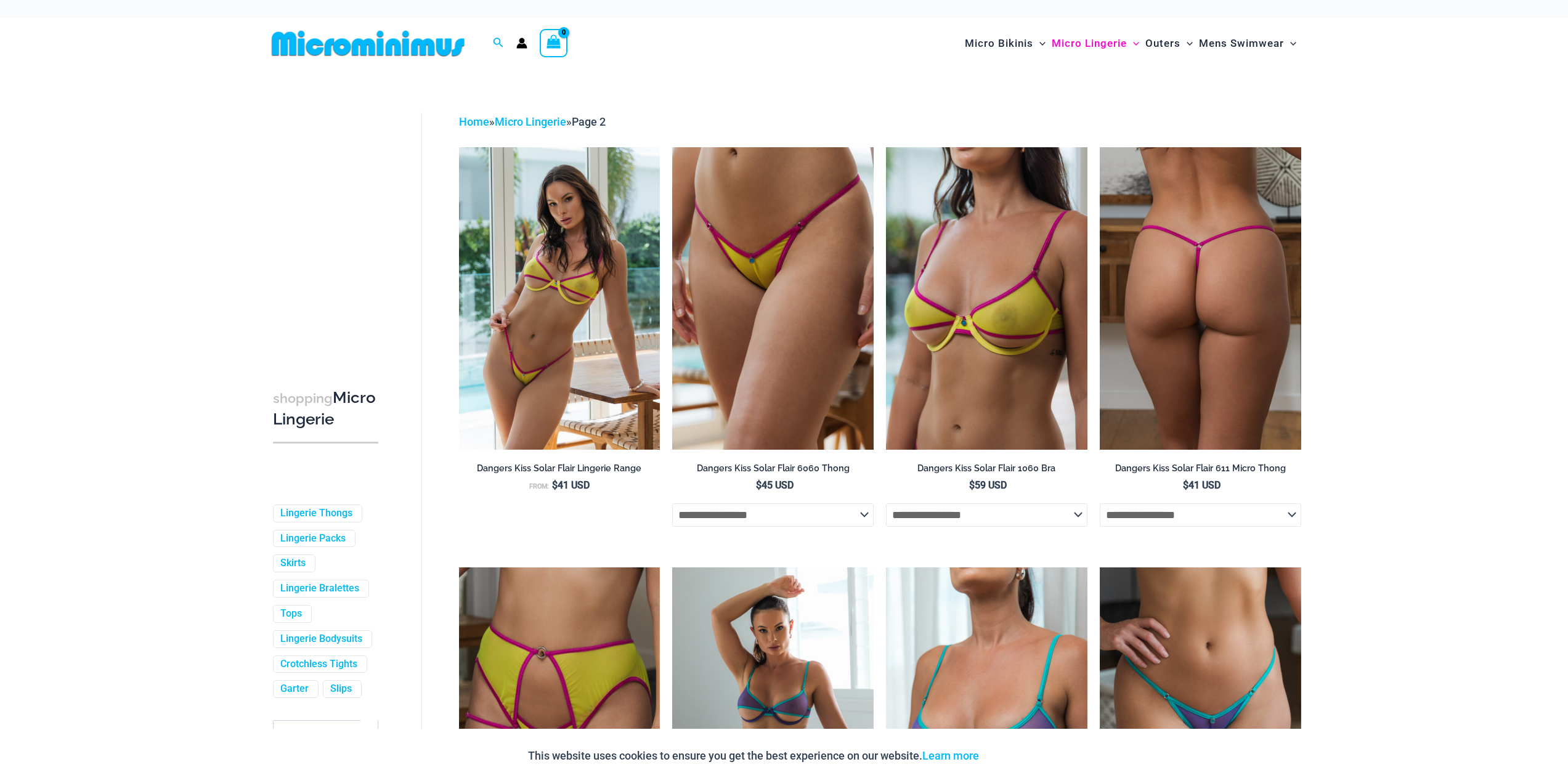
click at [1185, 259] on img at bounding box center [1201, 298] width 201 height 302
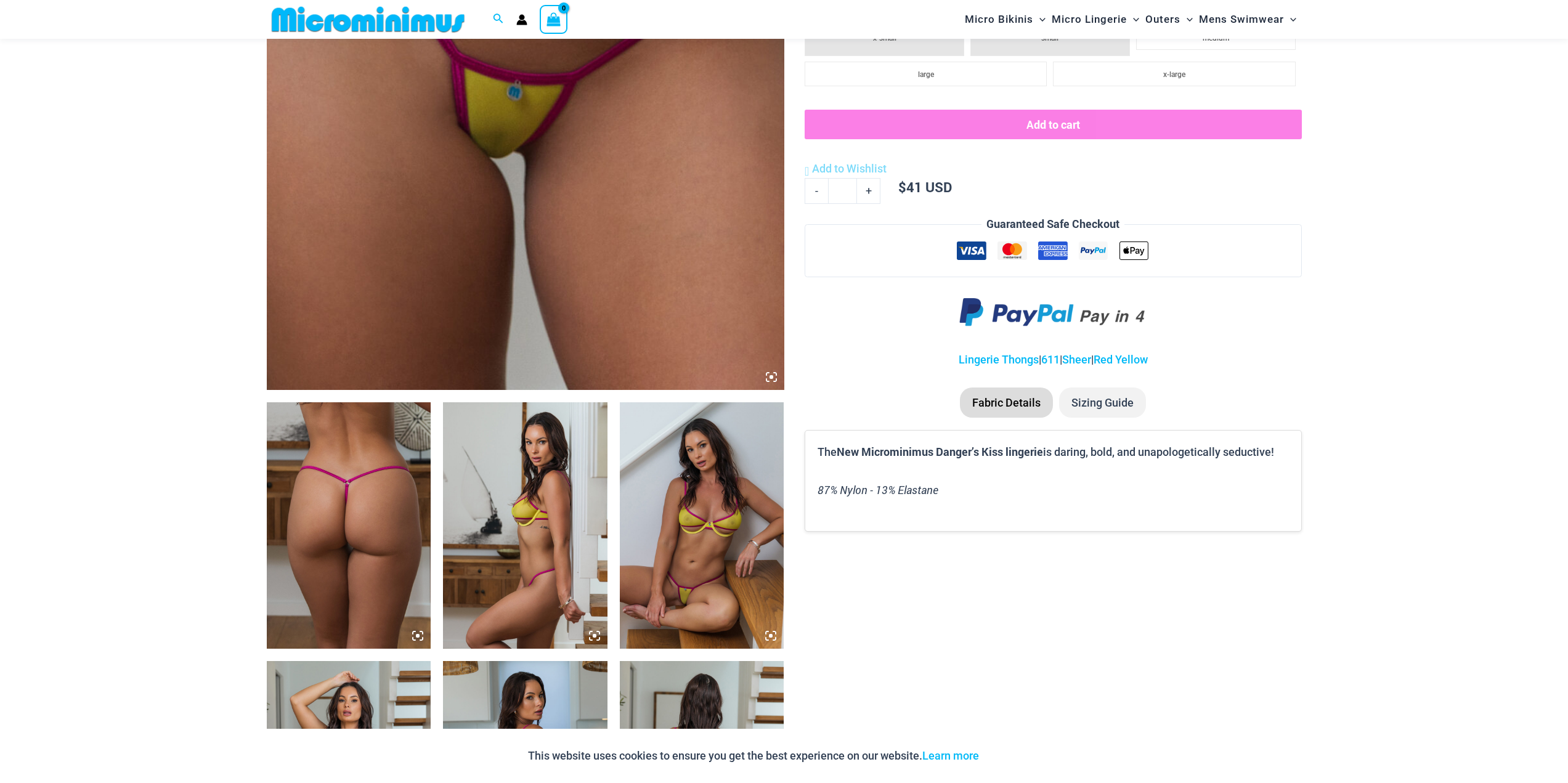
scroll to position [297, 0]
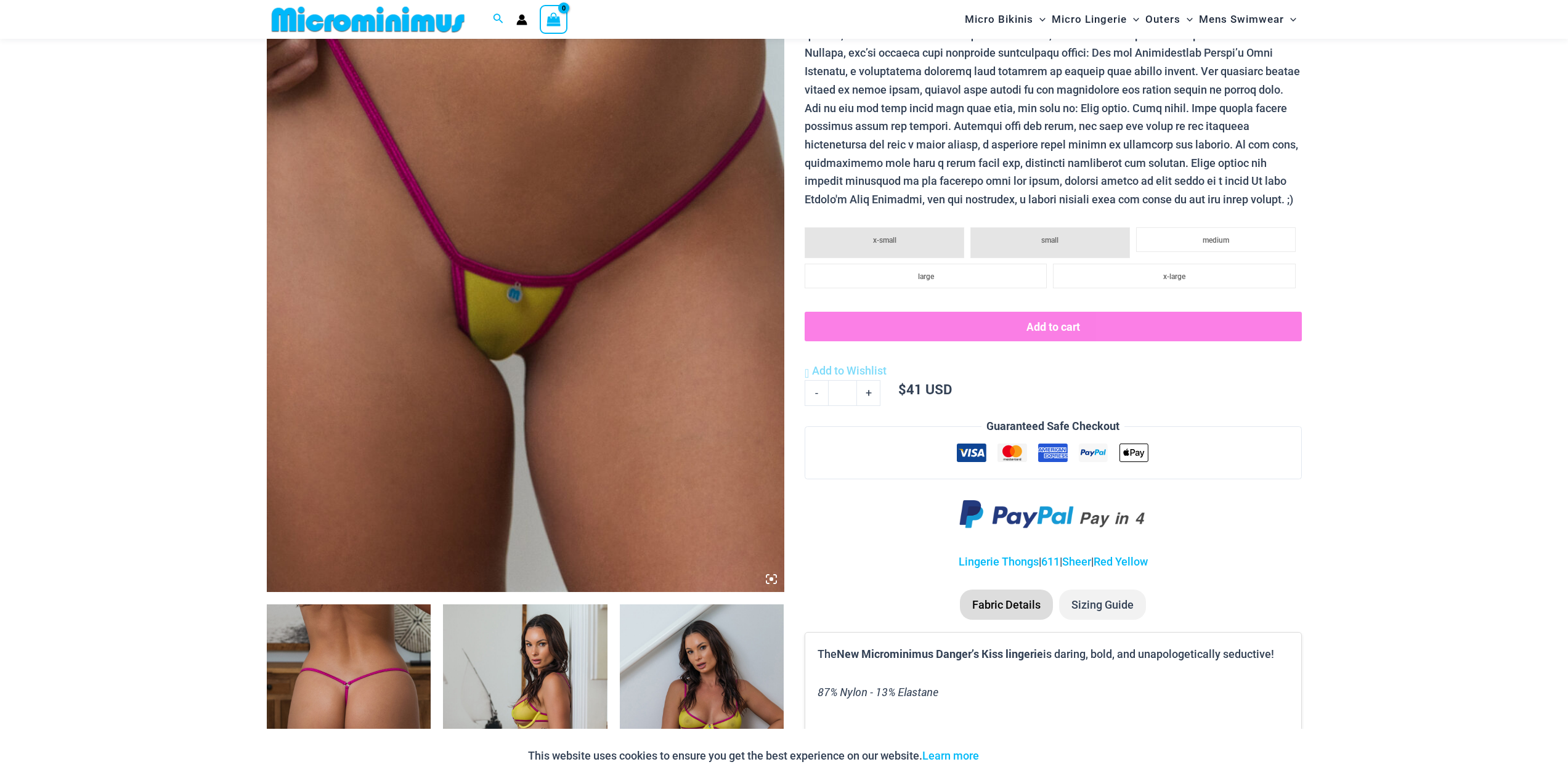
click at [478, 279] on img at bounding box center [525, 204] width 518 height 776
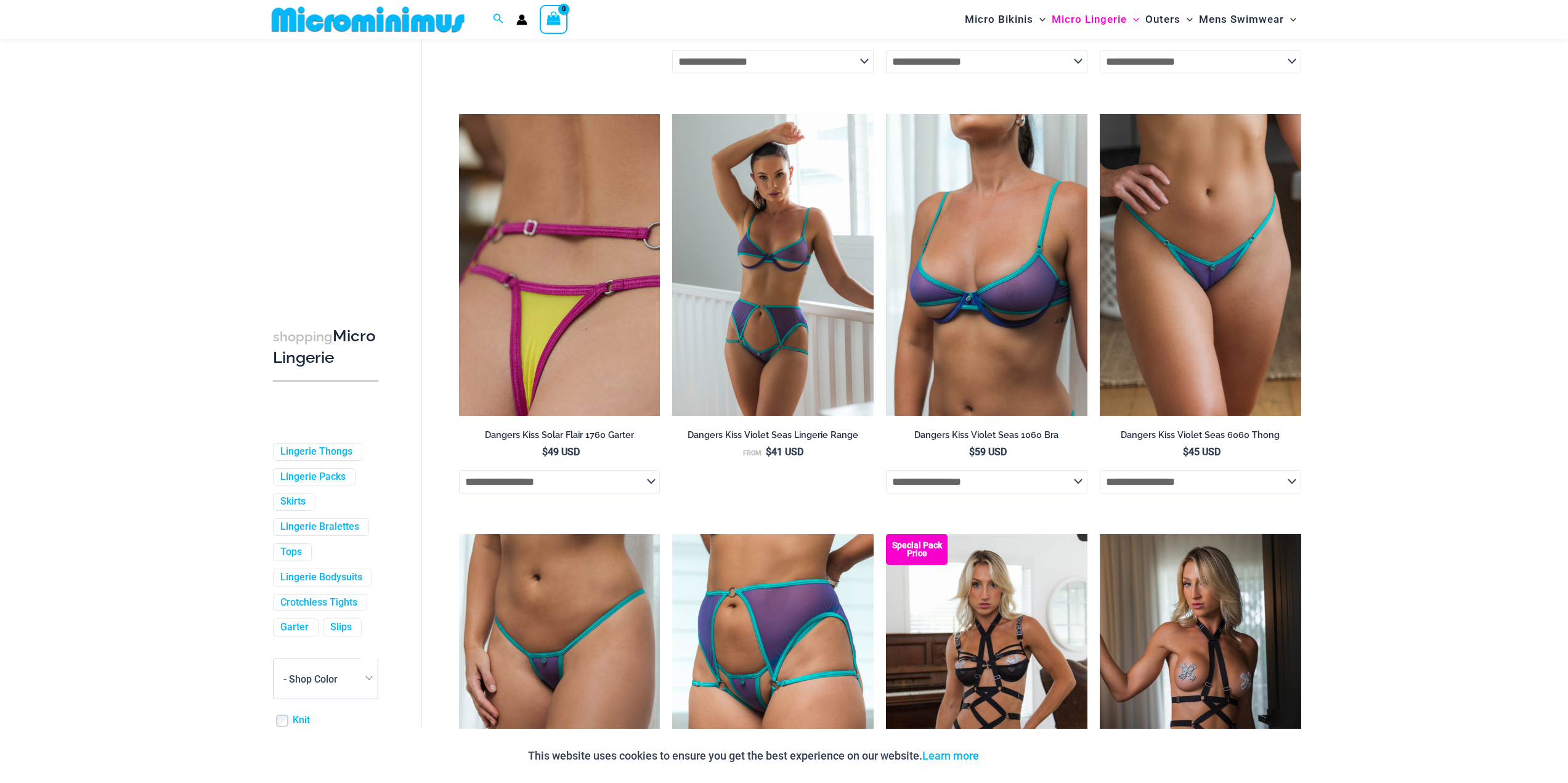
scroll to position [790, 0]
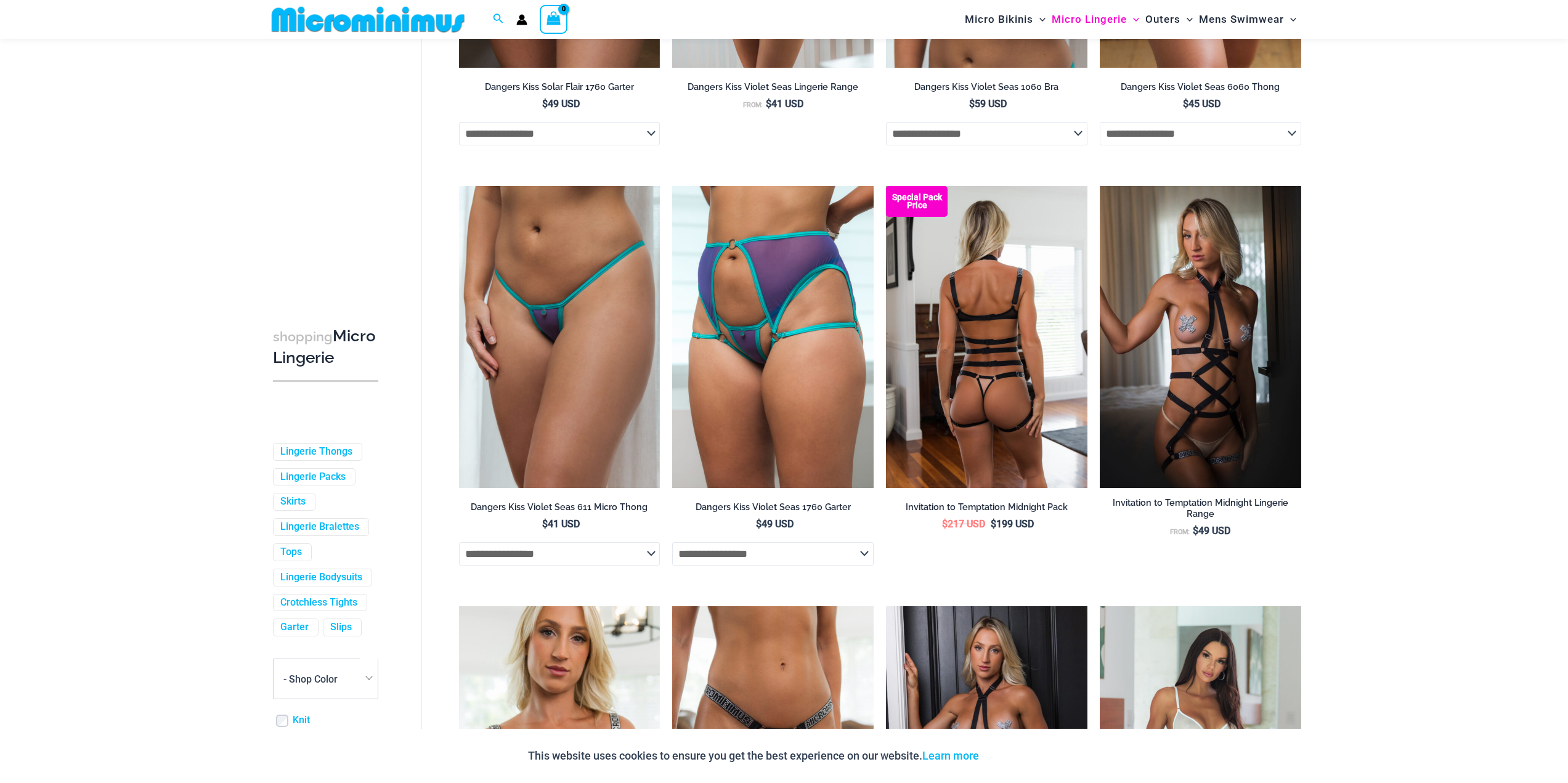
click at [980, 291] on img at bounding box center [987, 337] width 201 height 302
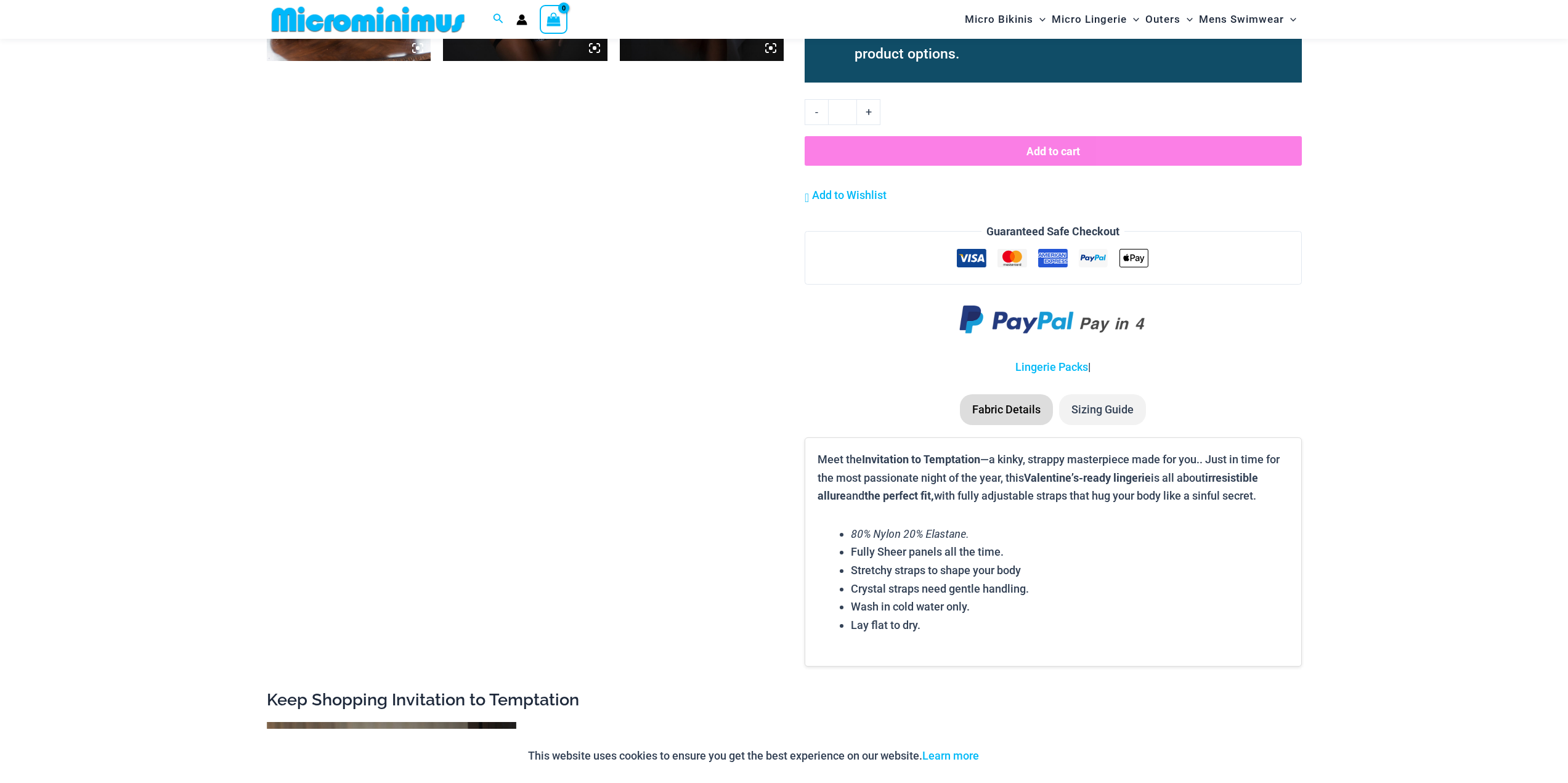
scroll to position [1777, 0]
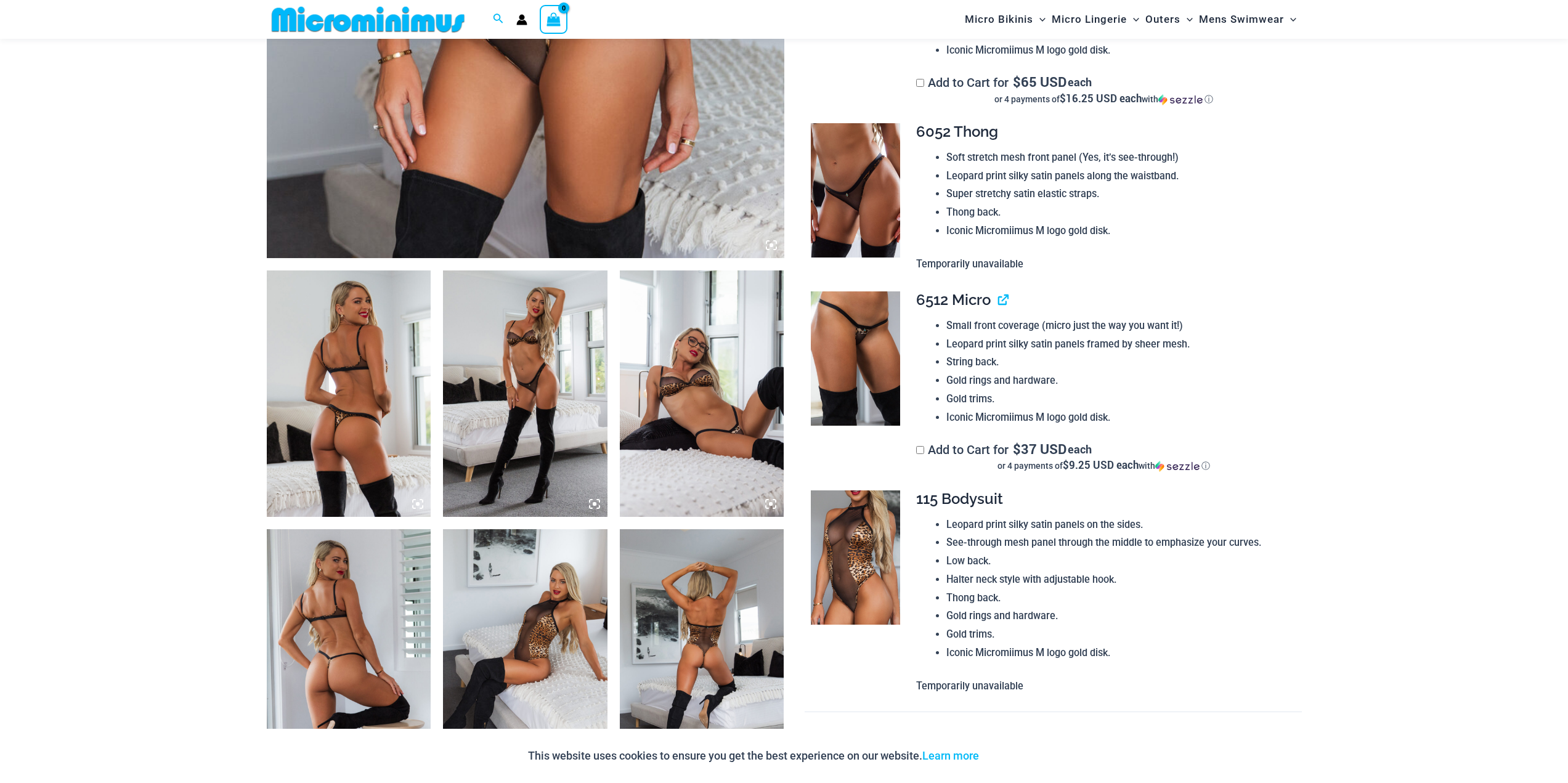
scroll to position [914, 0]
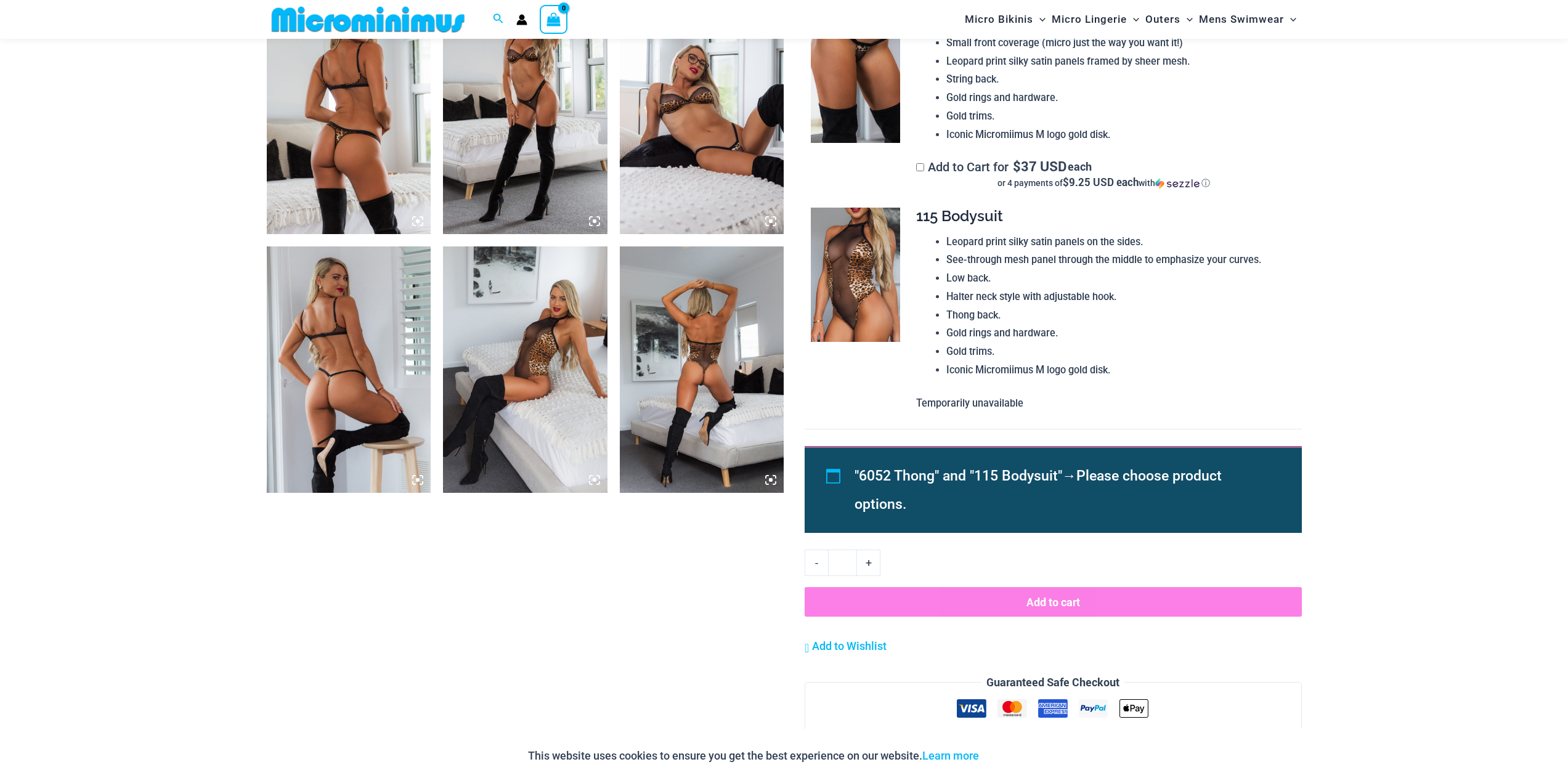
click at [697, 325] on img at bounding box center [702, 369] width 164 height 246
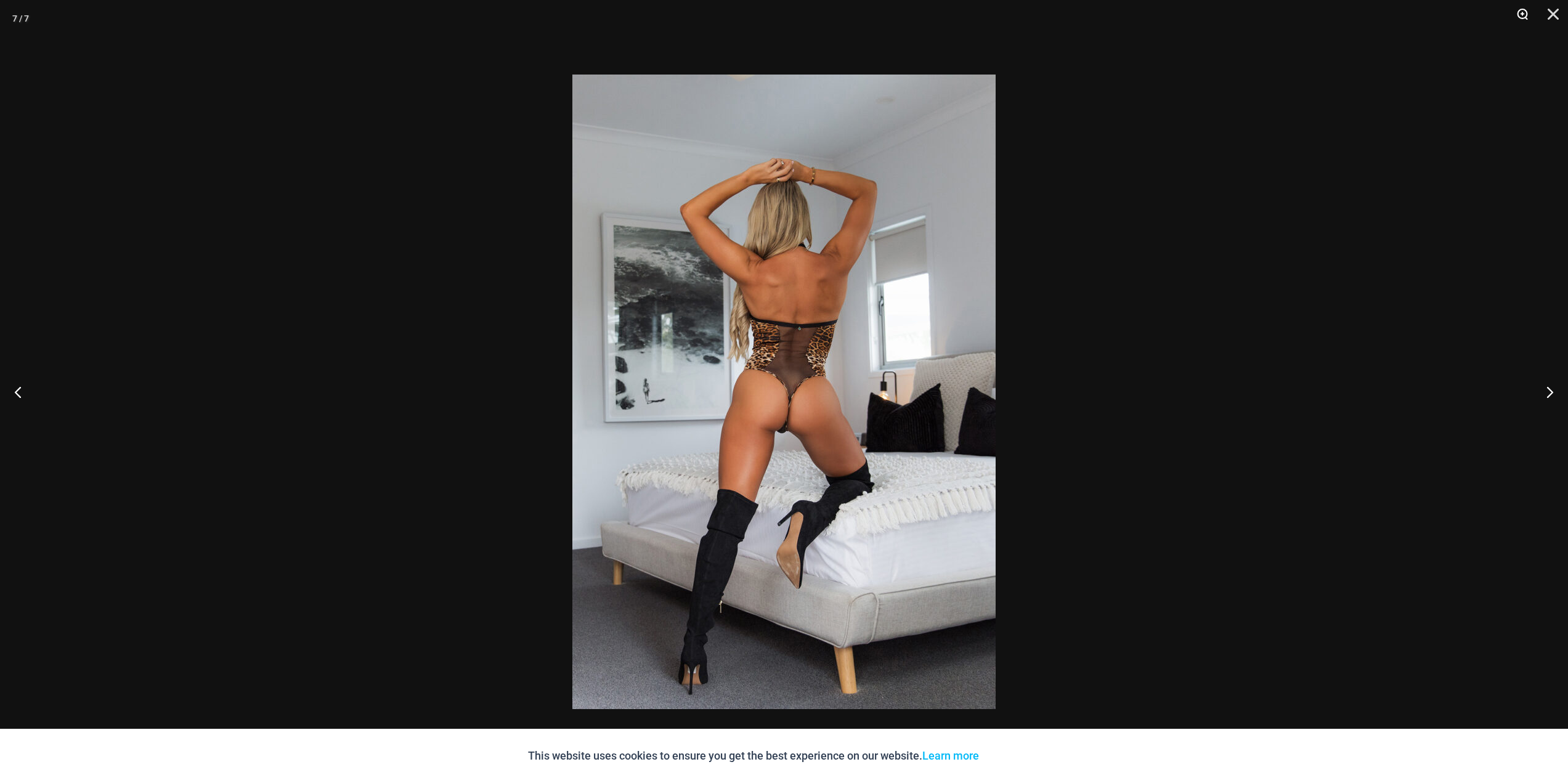
click at [1526, 13] on button "Zoom" at bounding box center [1518, 18] width 31 height 37
